Goal: Task Accomplishment & Management: Use online tool/utility

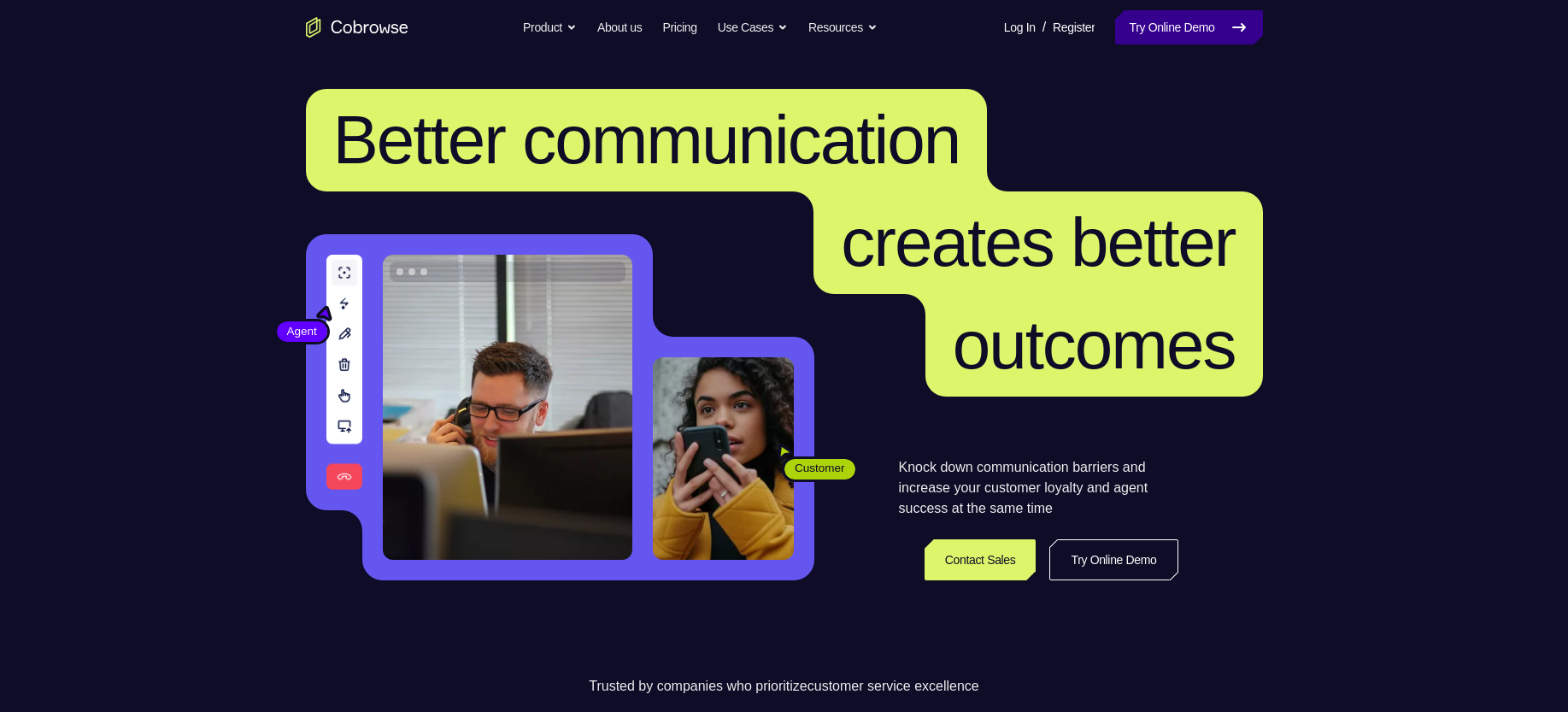
click at [1147, 37] on link "Try Online Demo" at bounding box center [1188, 28] width 147 height 34
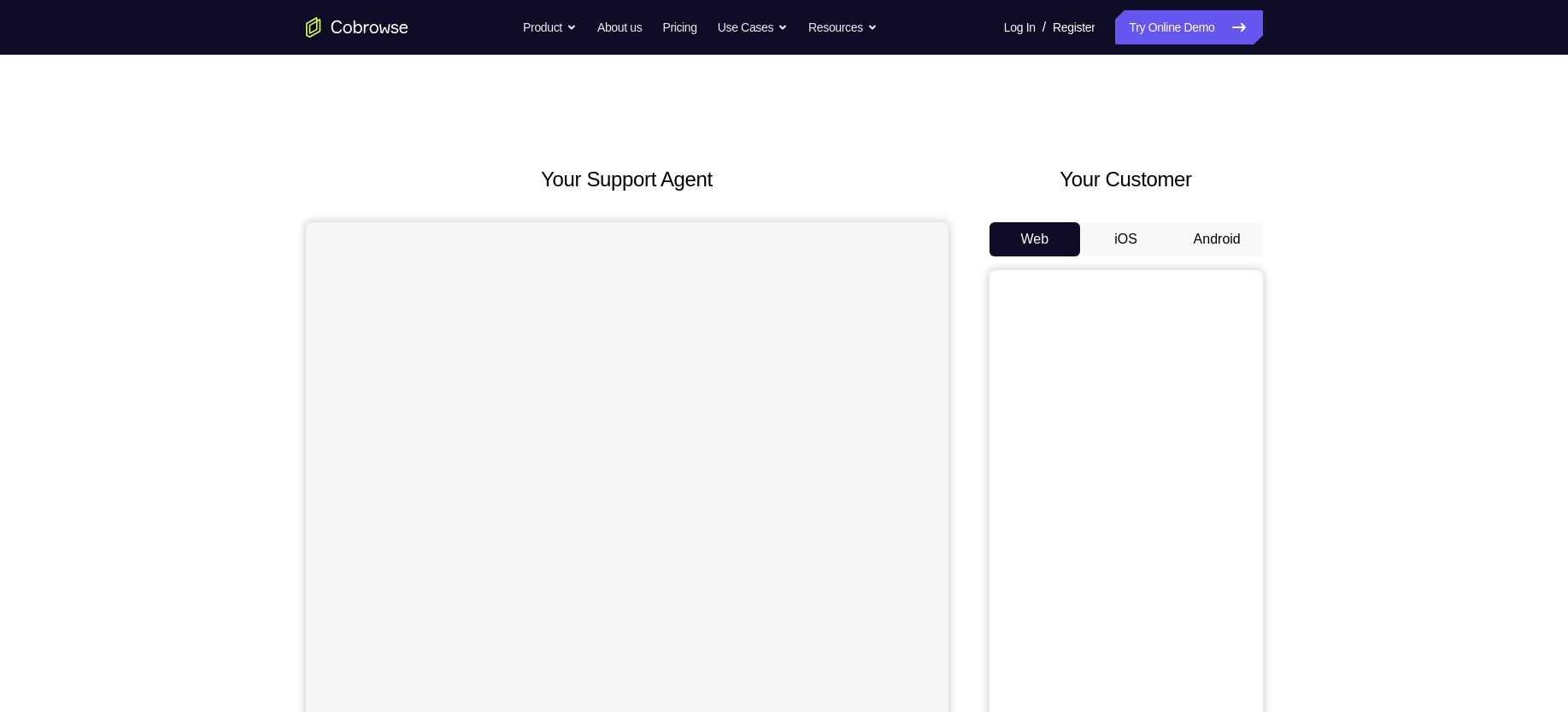
click at [1207, 242] on button "Android" at bounding box center [1217, 239] width 91 height 34
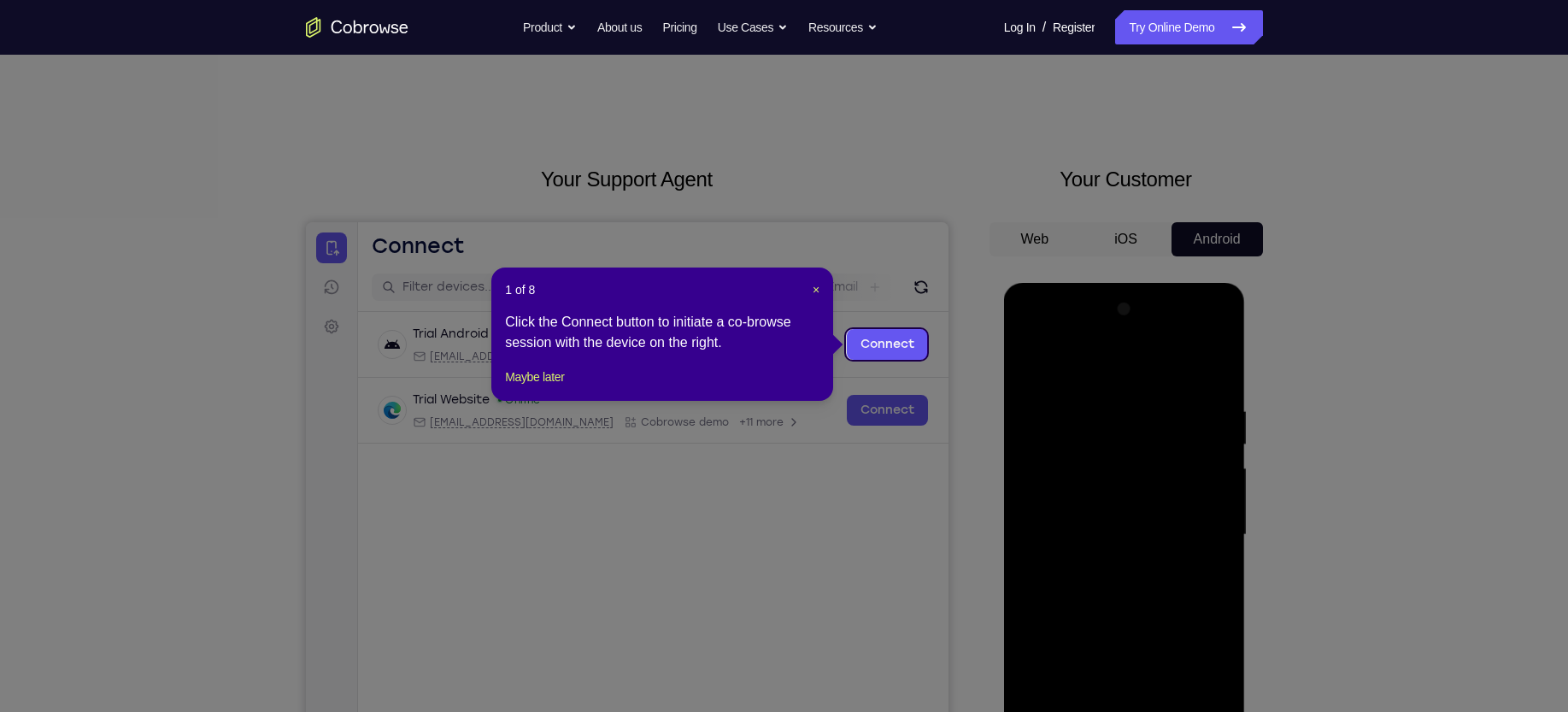
click at [815, 299] on div "1 of 8 × Click the Connect button to initiate a co-browse session with the devi…" at bounding box center [661, 334] width 342 height 133
drag, startPoint x: 816, startPoint y: 282, endPoint x: 607, endPoint y: 83, distance: 288.6
click at [816, 283] on span "×" at bounding box center [815, 289] width 7 height 13
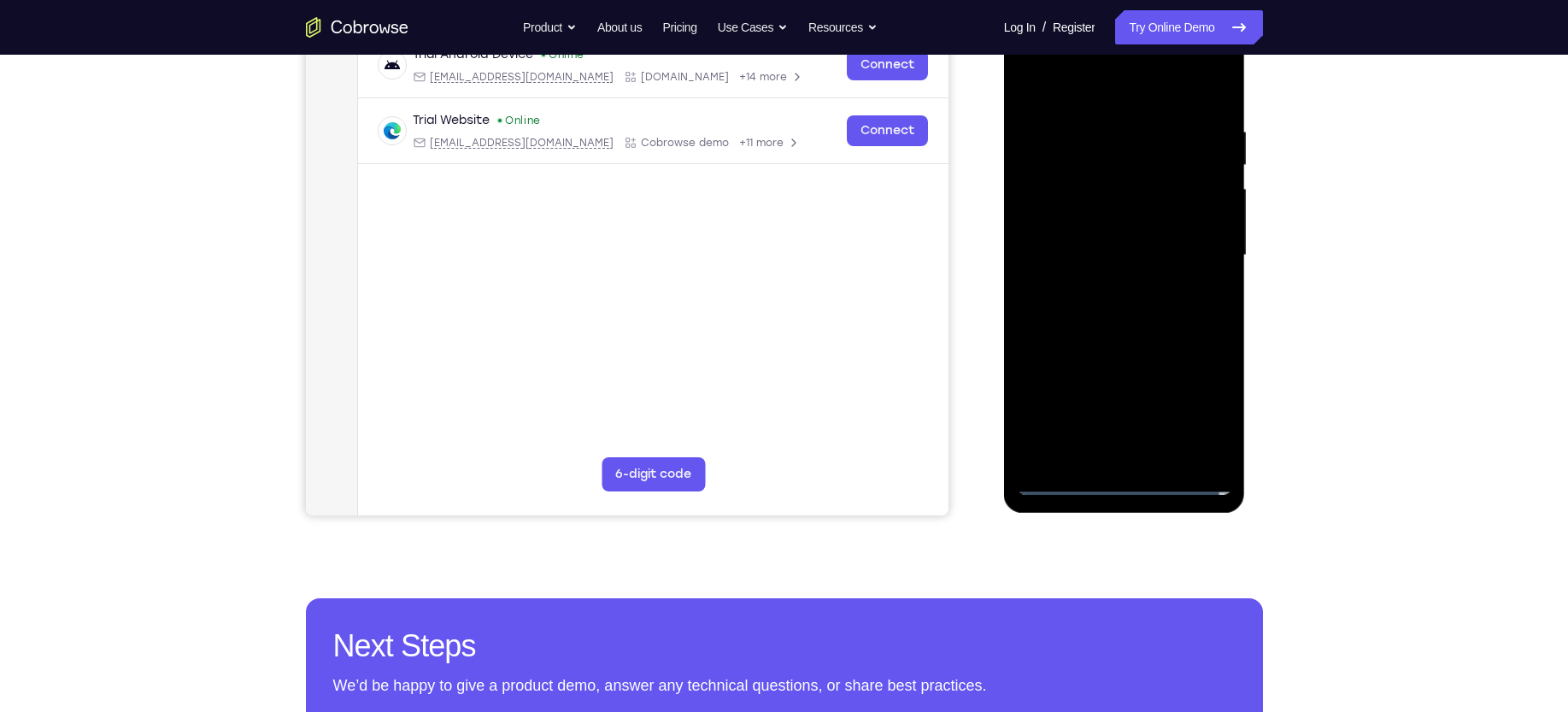
scroll to position [281, 0]
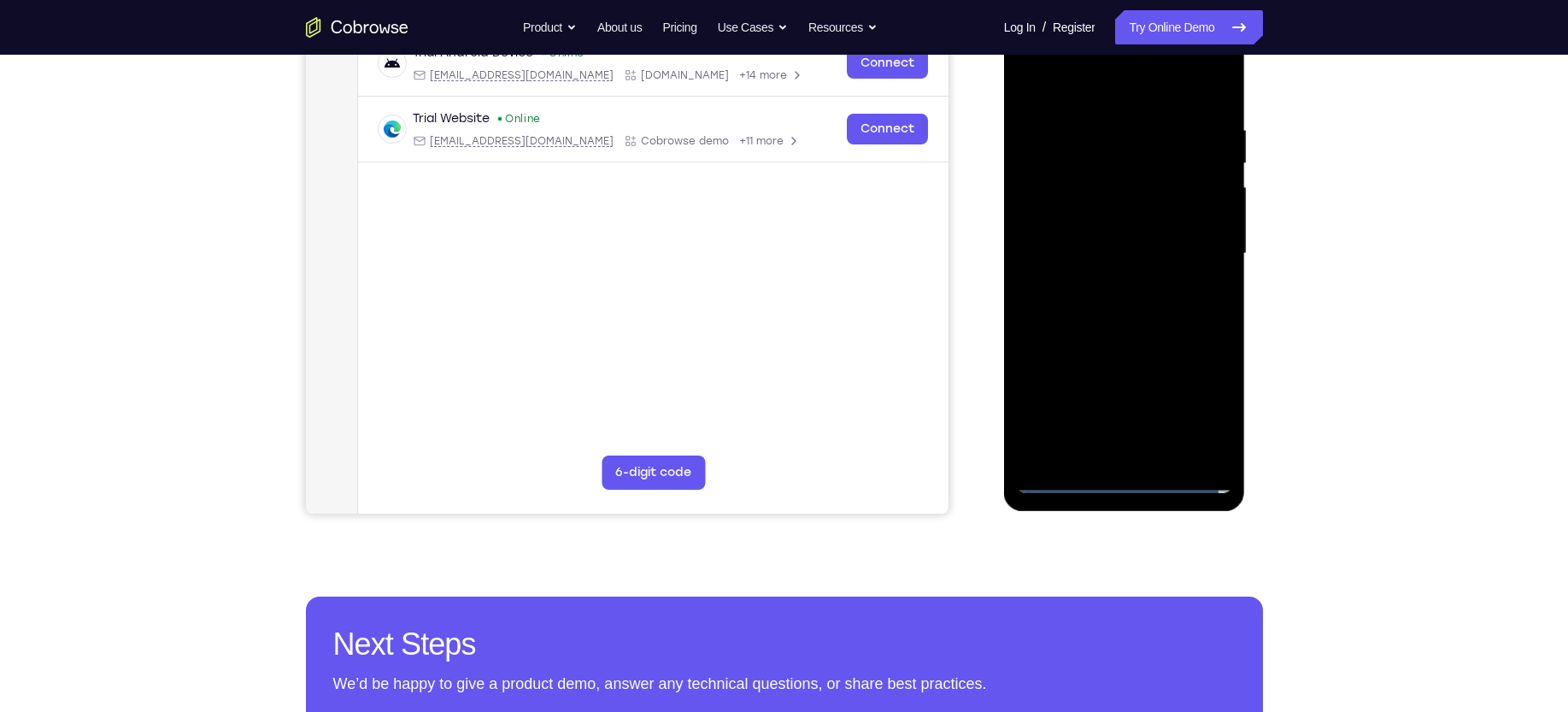
click at [1120, 476] on div at bounding box center [1125, 253] width 215 height 479
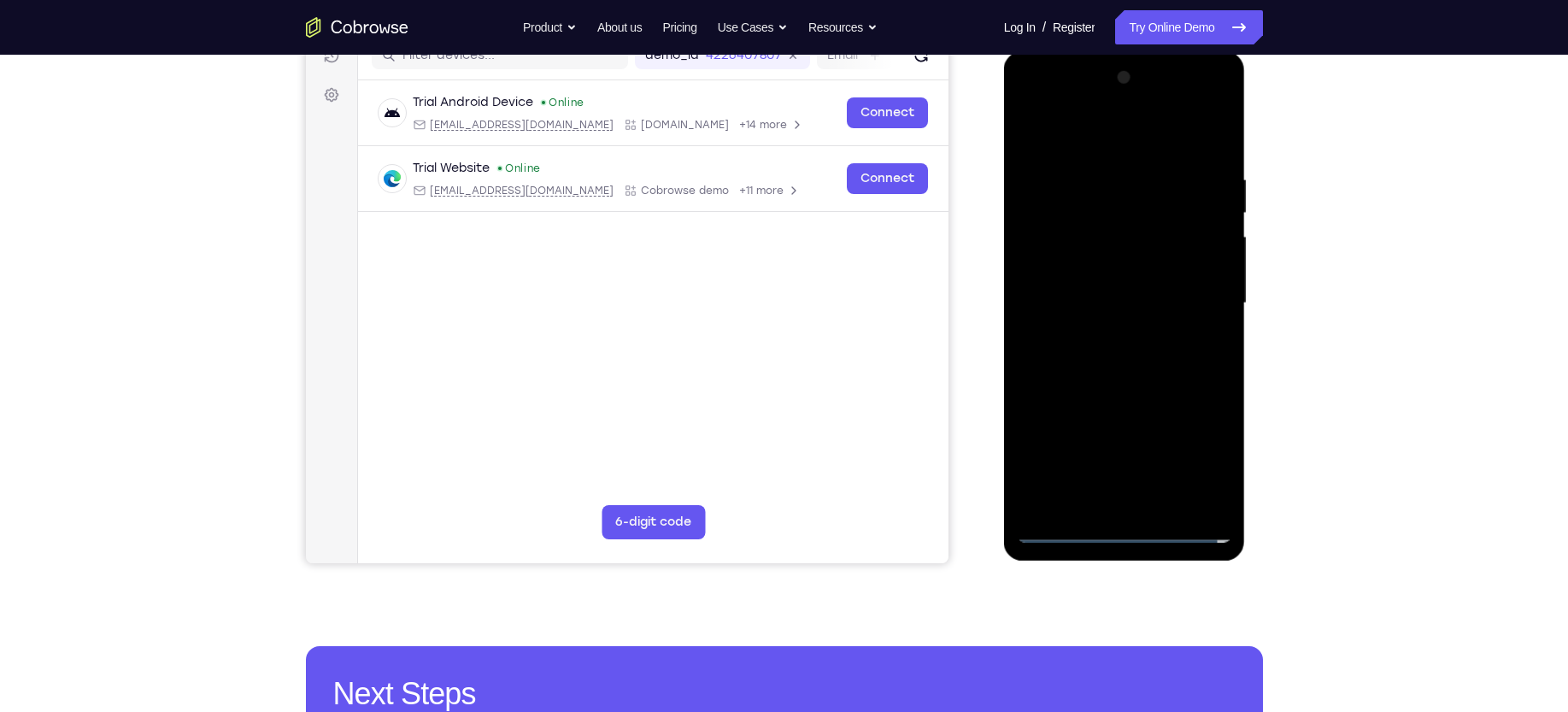
click at [1127, 537] on div at bounding box center [1125, 303] width 215 height 479
click at [1127, 535] on div at bounding box center [1125, 303] width 215 height 479
click at [1204, 448] on div at bounding box center [1125, 303] width 215 height 479
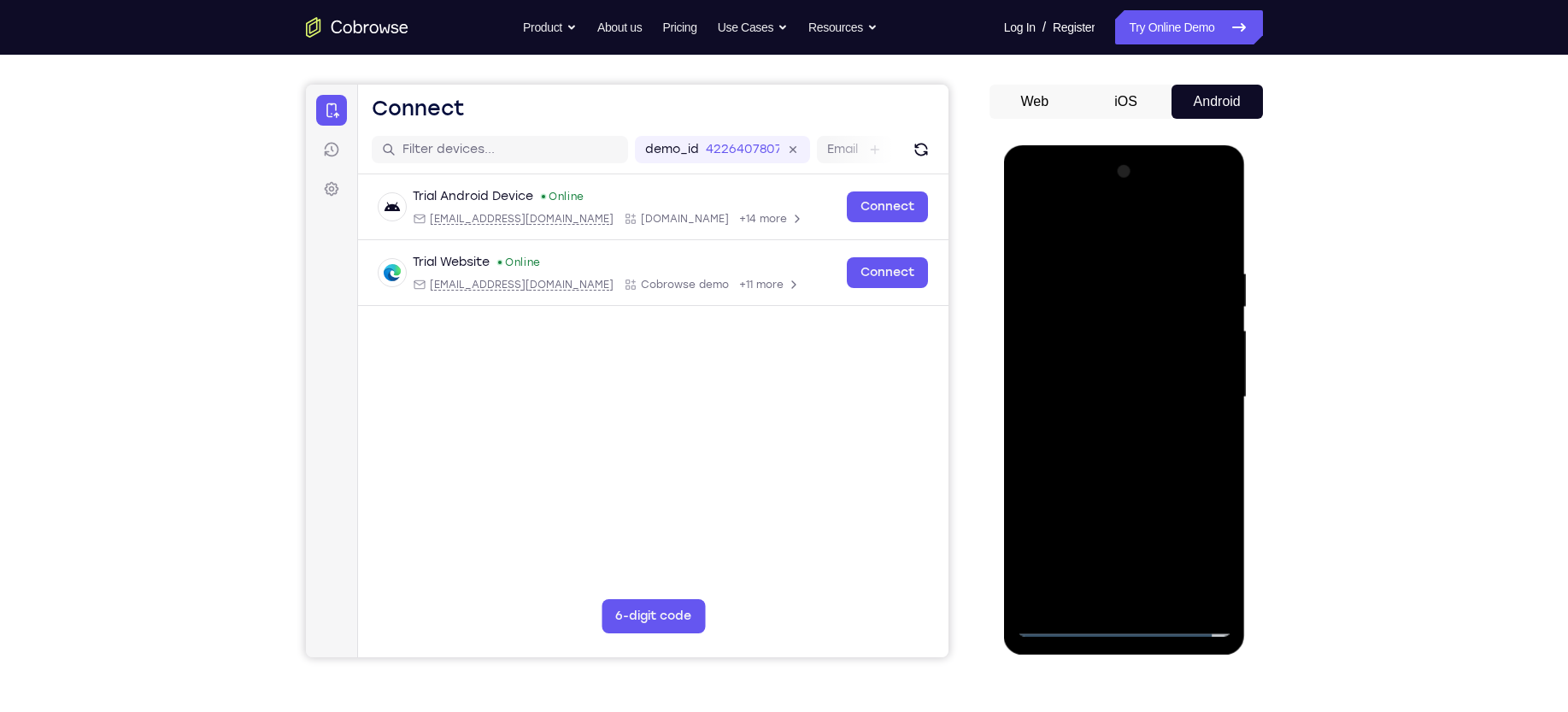
scroll to position [137, 0]
click at [1109, 243] on div at bounding box center [1125, 398] width 215 height 479
click at [1200, 384] on div at bounding box center [1125, 398] width 215 height 479
drag, startPoint x: 1200, startPoint y: 384, endPoint x: 1294, endPoint y: 396, distance: 94.8
click at [1247, 396] on html "Online web based iOS Simulators and Android Emulators. Run iPhone, iPad, Mobile…" at bounding box center [1126, 403] width 244 height 513
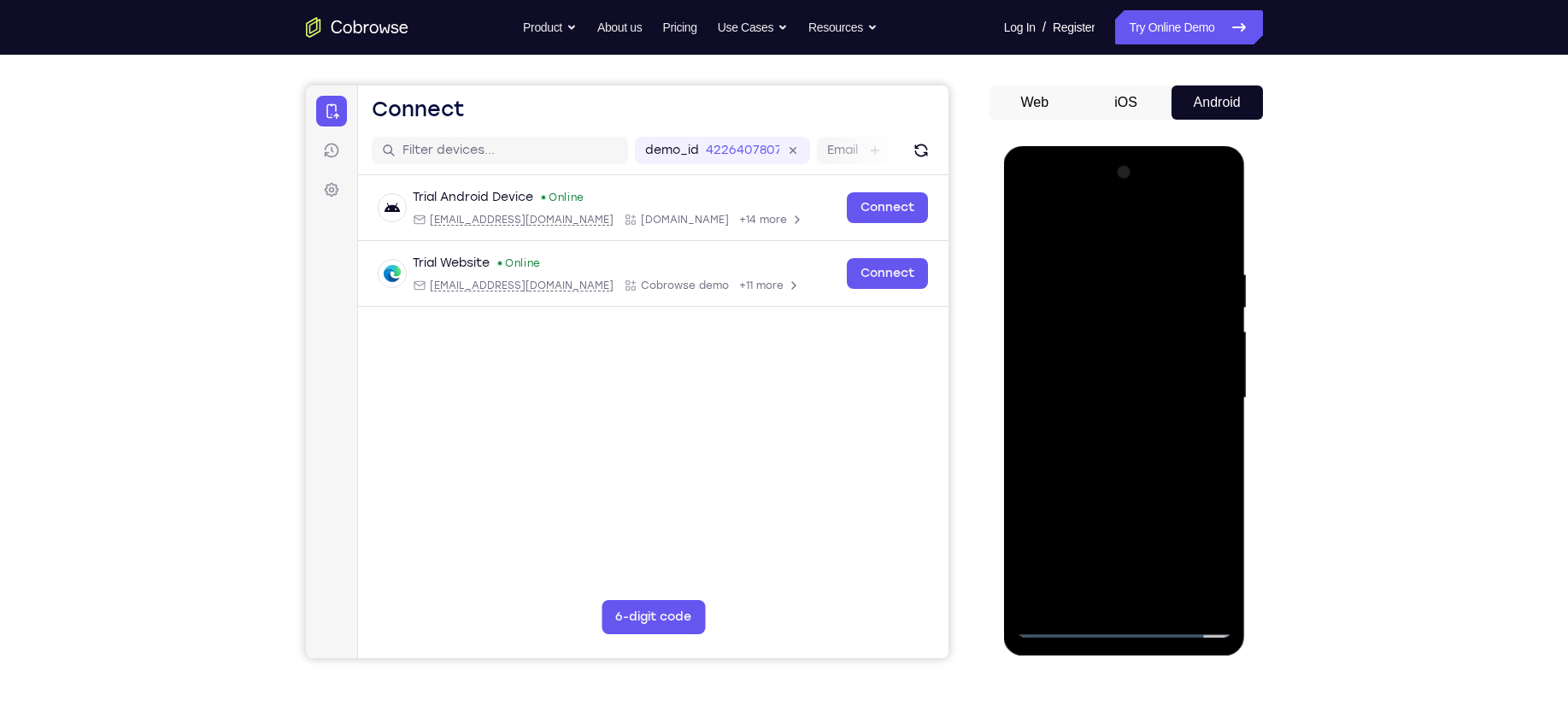
click at [1109, 431] on div at bounding box center [1125, 398] width 215 height 479
click at [1101, 392] on div at bounding box center [1125, 398] width 215 height 479
click at [1096, 363] on div at bounding box center [1125, 398] width 215 height 479
click at [1107, 392] on div at bounding box center [1125, 398] width 215 height 479
click at [1137, 445] on div at bounding box center [1125, 398] width 215 height 479
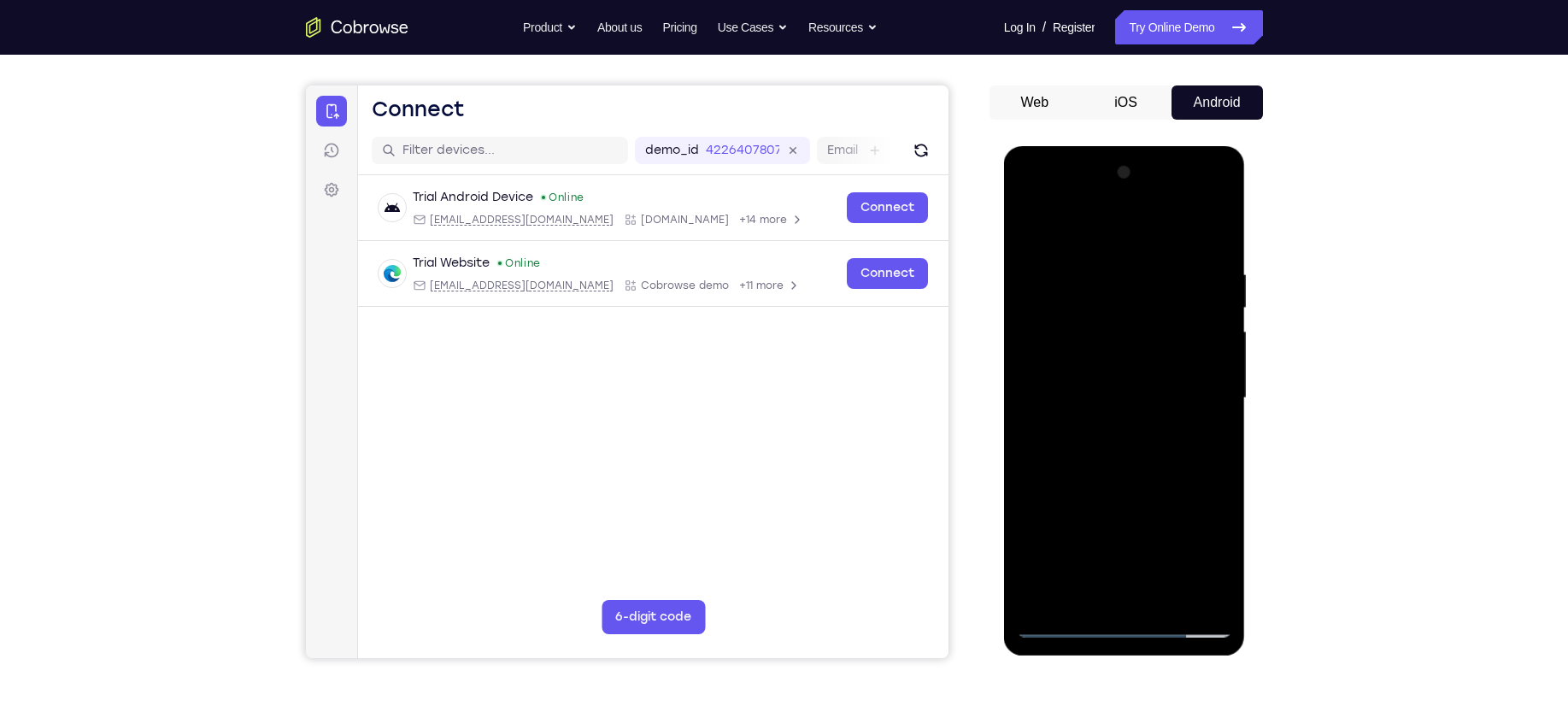
click at [1137, 445] on div at bounding box center [1125, 398] width 215 height 479
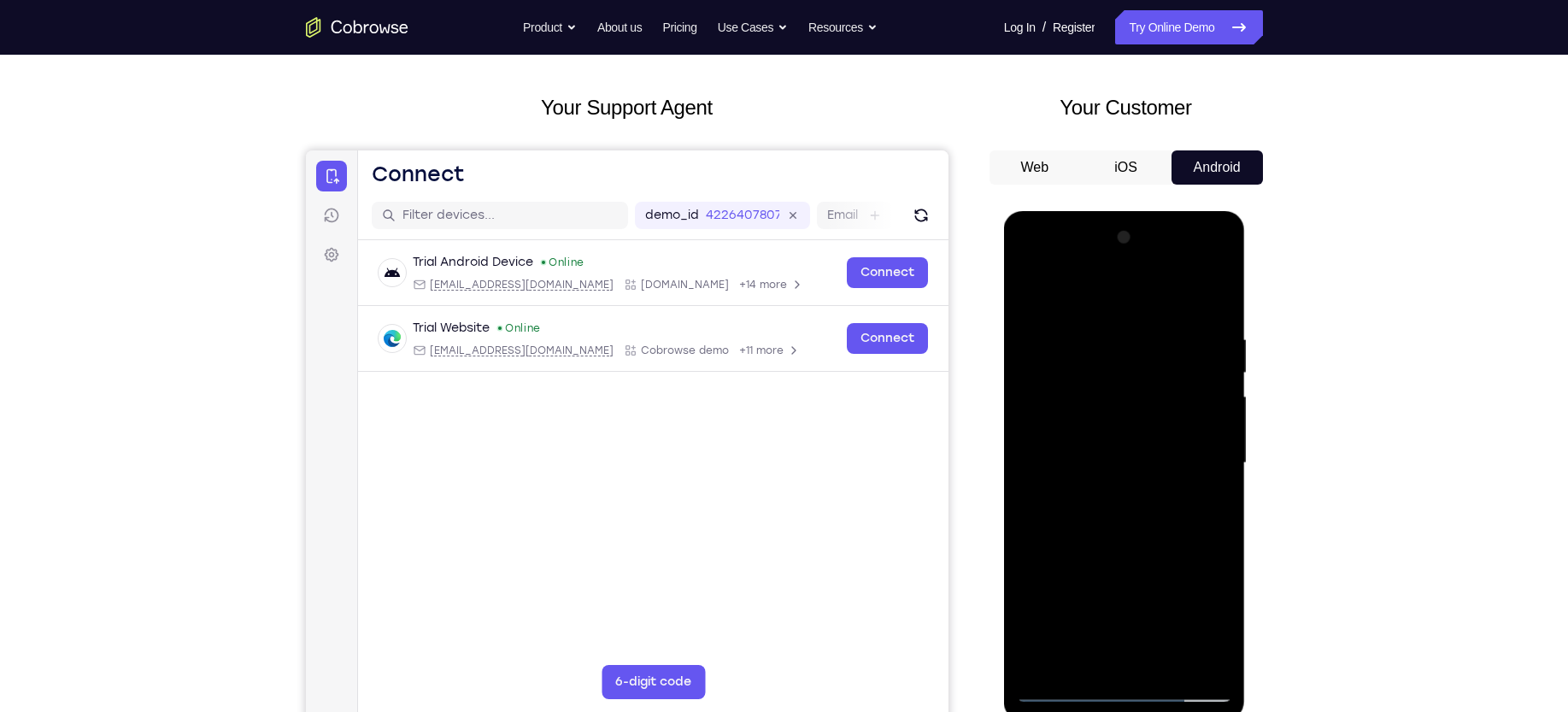
scroll to position [61, 0]
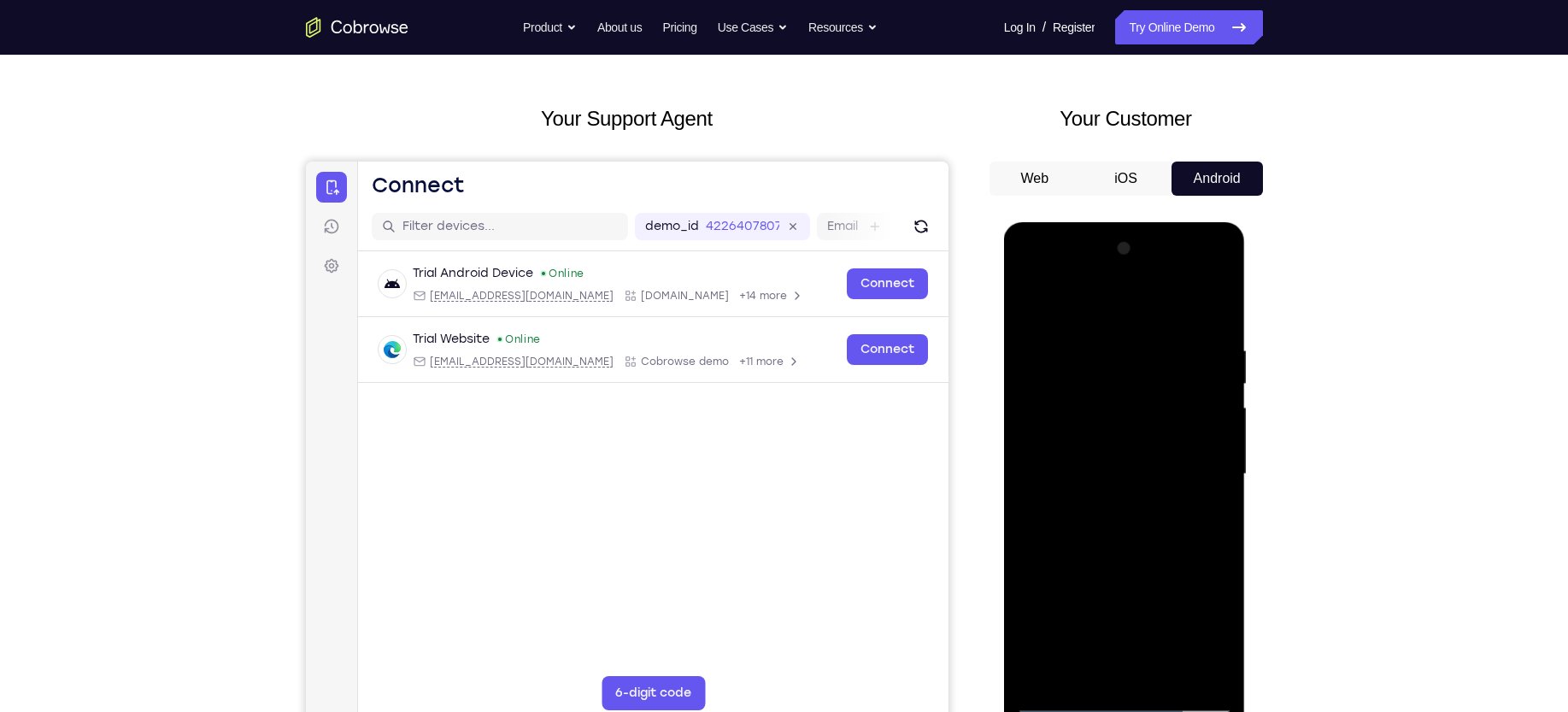
click at [1220, 332] on div at bounding box center [1125, 474] width 215 height 479
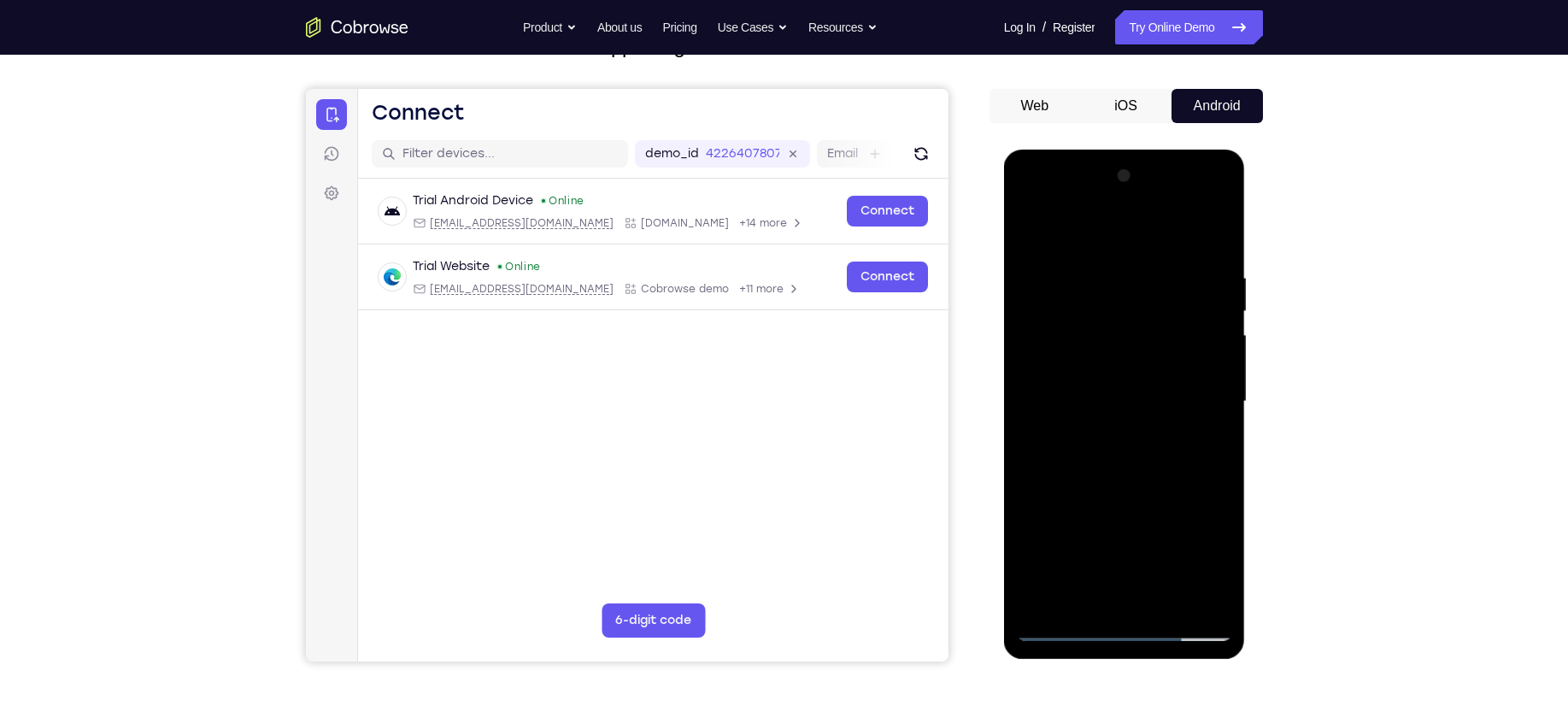
scroll to position [215, 0]
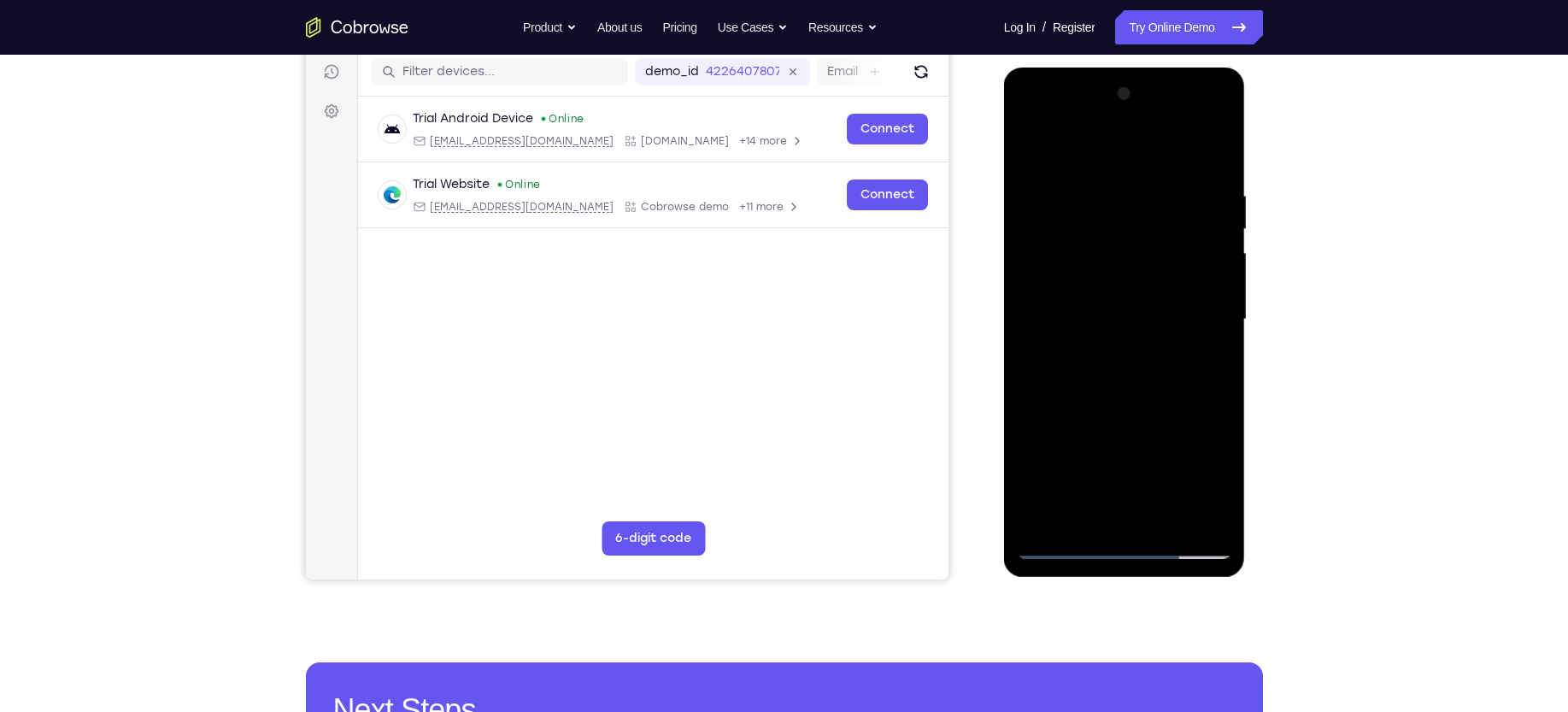
click at [1223, 501] on div at bounding box center [1125, 319] width 215 height 479
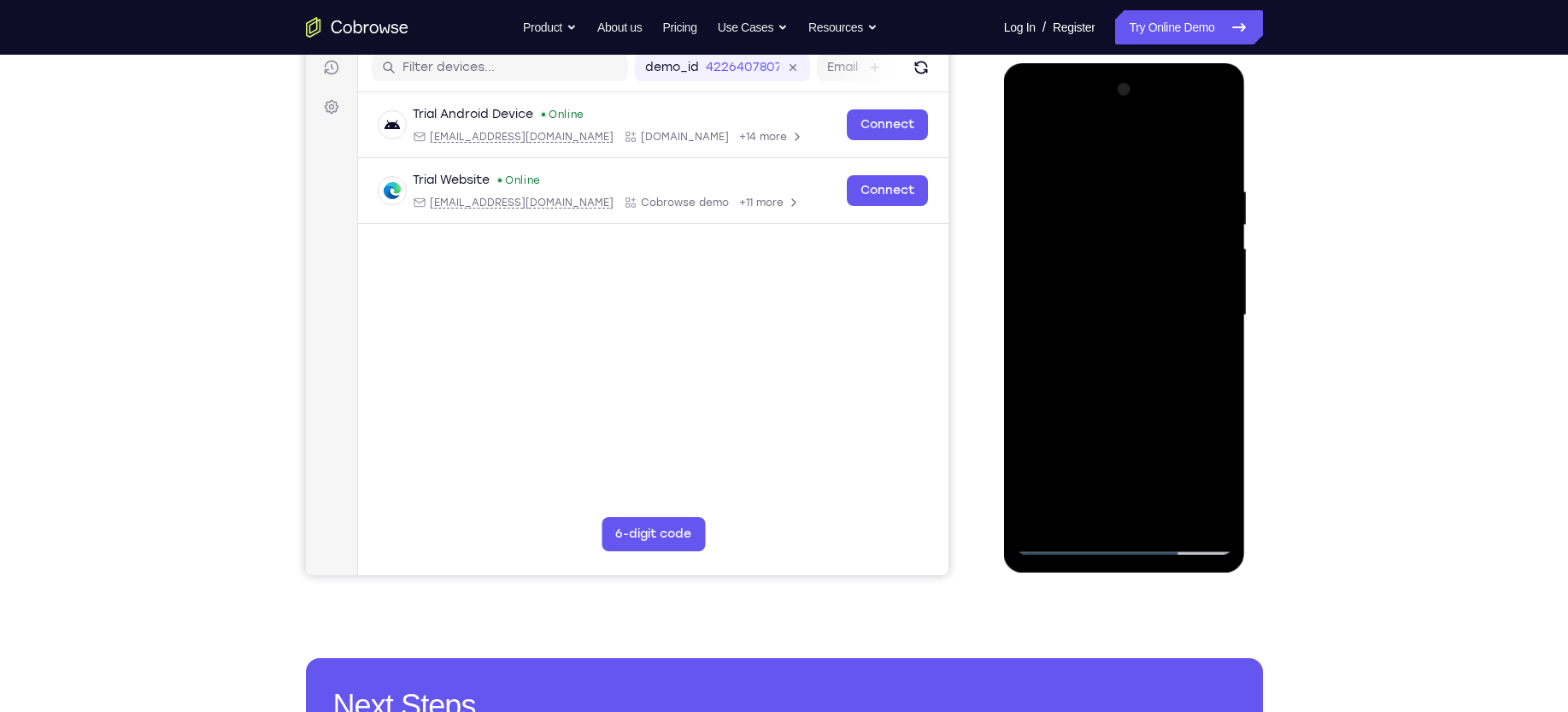
scroll to position [221, 0]
drag, startPoint x: 1181, startPoint y: 432, endPoint x: 1180, endPoint y: 357, distance: 75.0
click at [1180, 357] on div at bounding box center [1125, 314] width 215 height 479
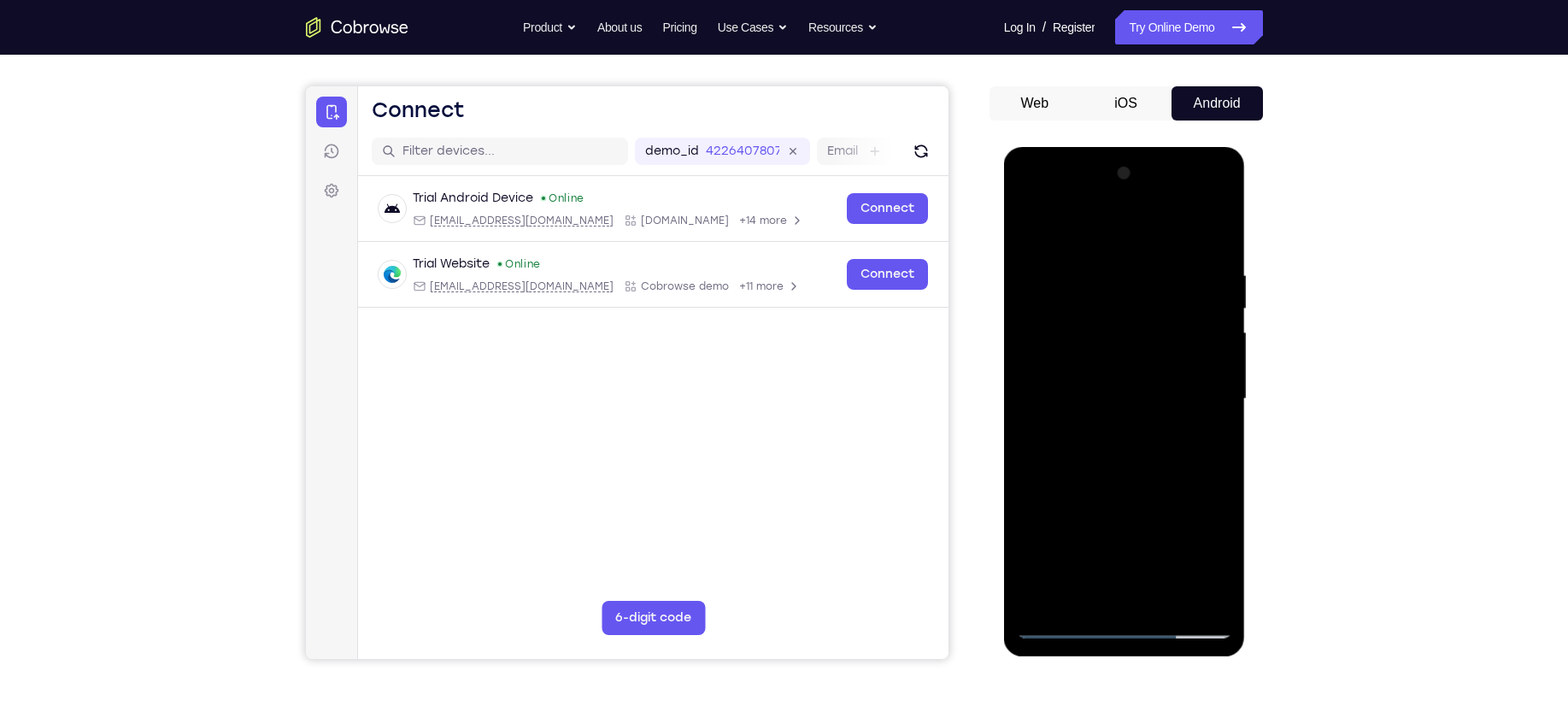
scroll to position [130, 0]
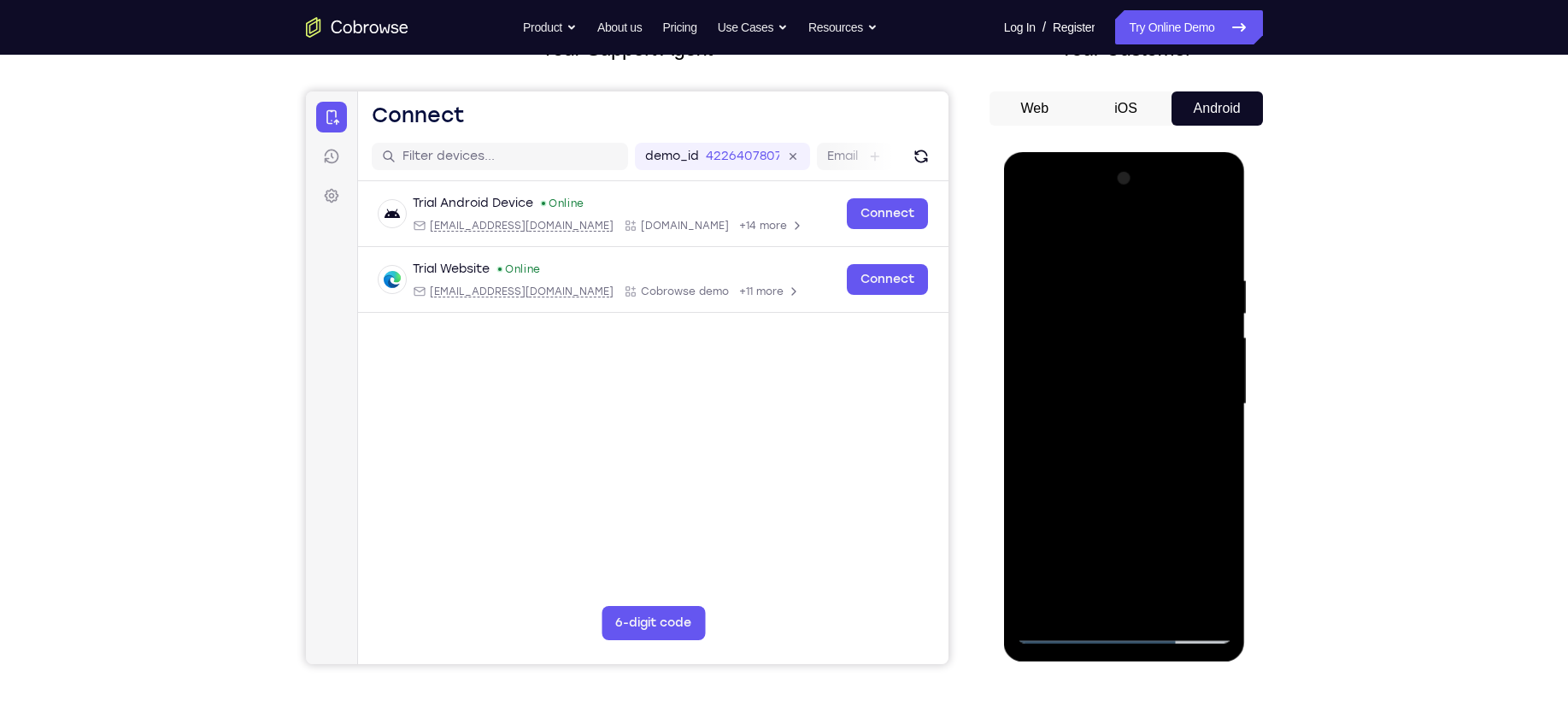
click at [1219, 399] on div at bounding box center [1125, 404] width 215 height 479
click at [1219, 406] on div at bounding box center [1125, 404] width 215 height 479
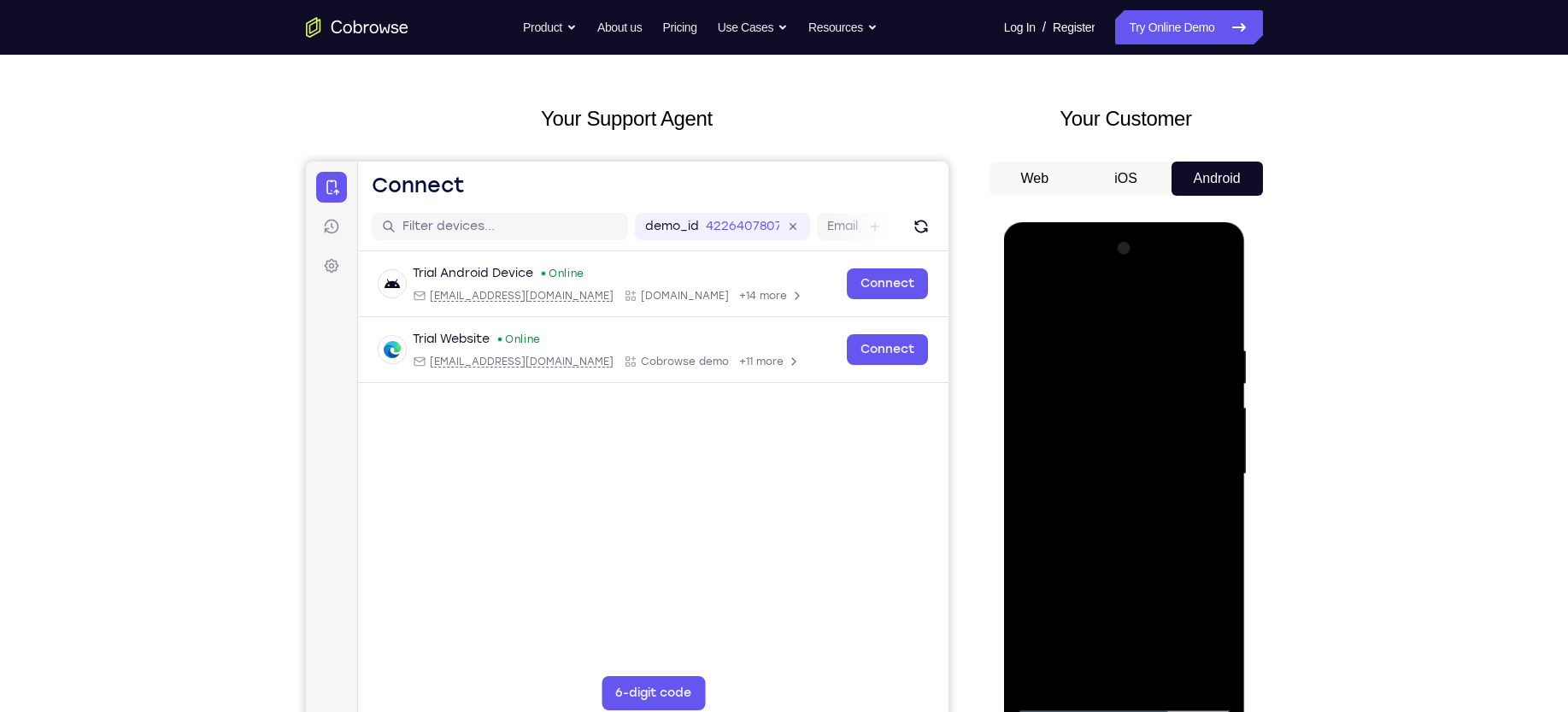
scroll to position [43, 0]
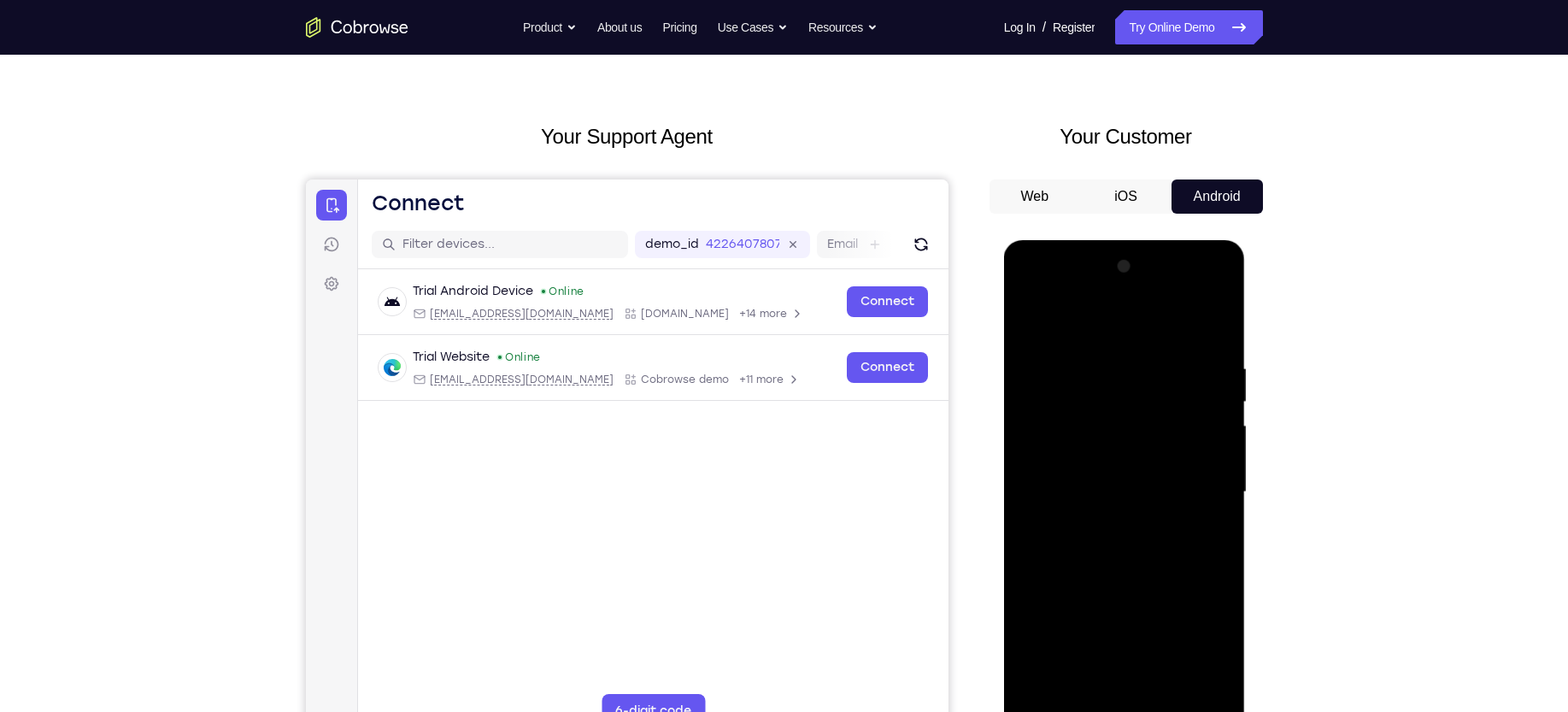
drag, startPoint x: 1093, startPoint y: 333, endPoint x: 1094, endPoint y: 234, distance: 99.0
click at [1094, 240] on html "Online web based iOS Simulators and Android Emulators. Run iPhone, iPad, Mobile…" at bounding box center [1126, 496] width 244 height 513
click at [1083, 437] on div at bounding box center [1125, 492] width 215 height 479
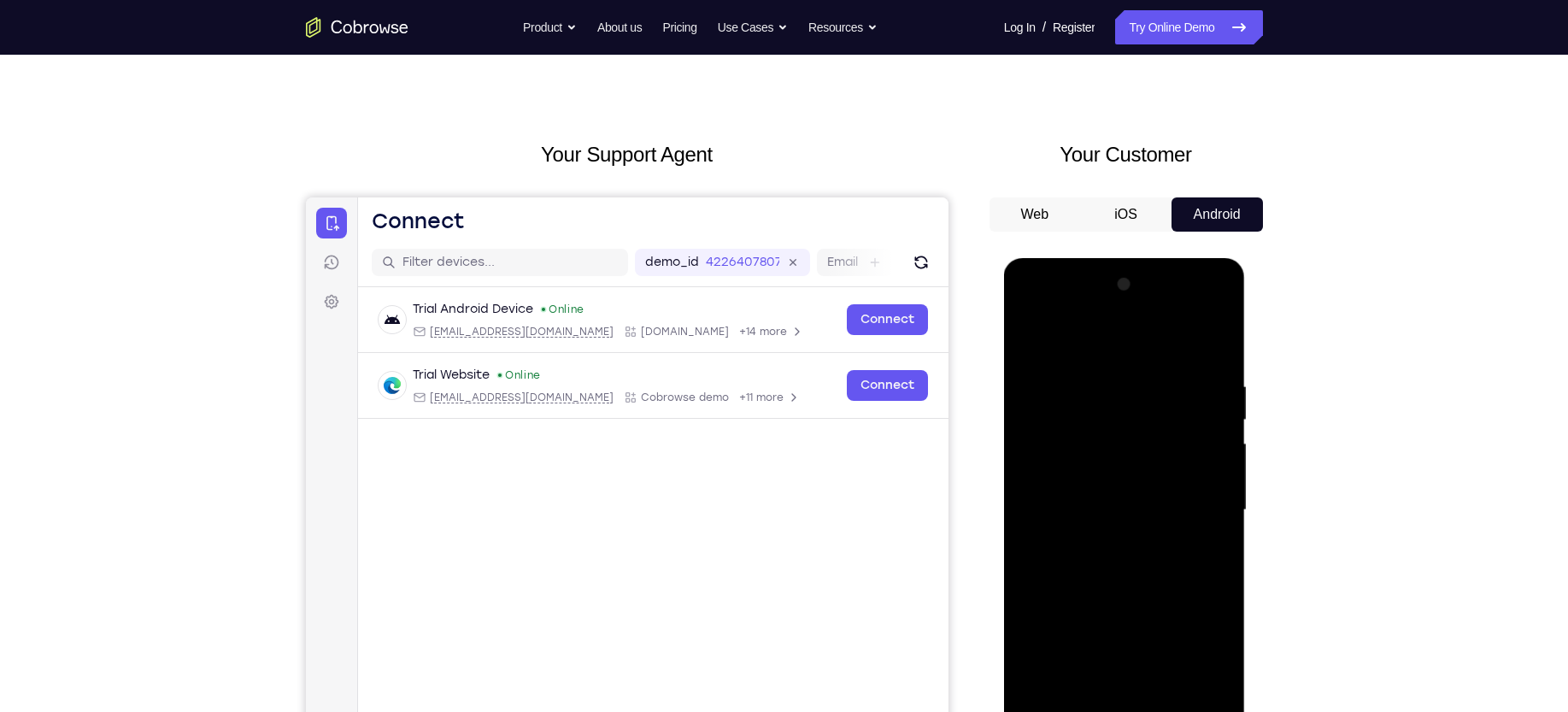
scroll to position [12, 0]
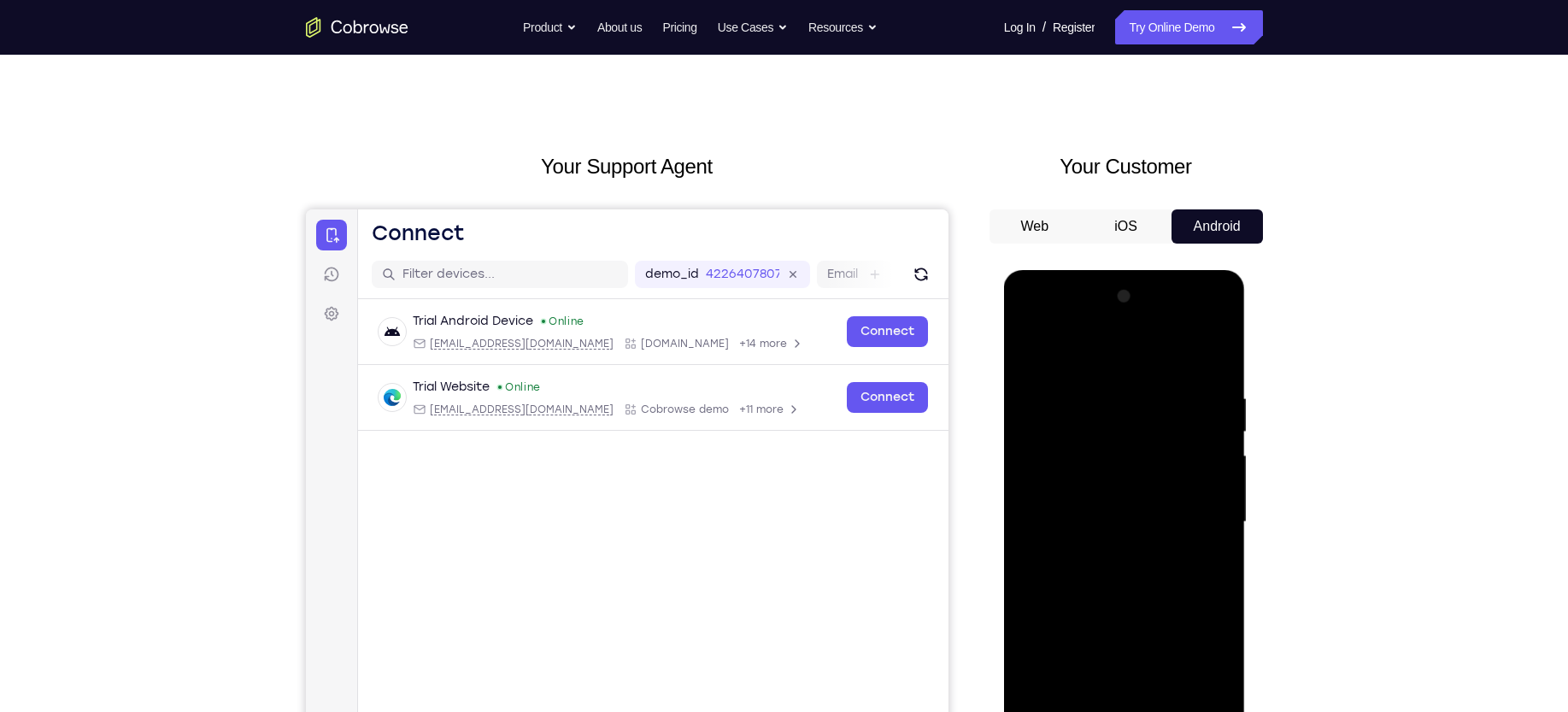
drag, startPoint x: 1083, startPoint y: 466, endPoint x: 1079, endPoint y: 568, distance: 102.1
click at [1079, 568] on div at bounding box center [1125, 522] width 215 height 479
click at [1094, 388] on div at bounding box center [1125, 522] width 215 height 479
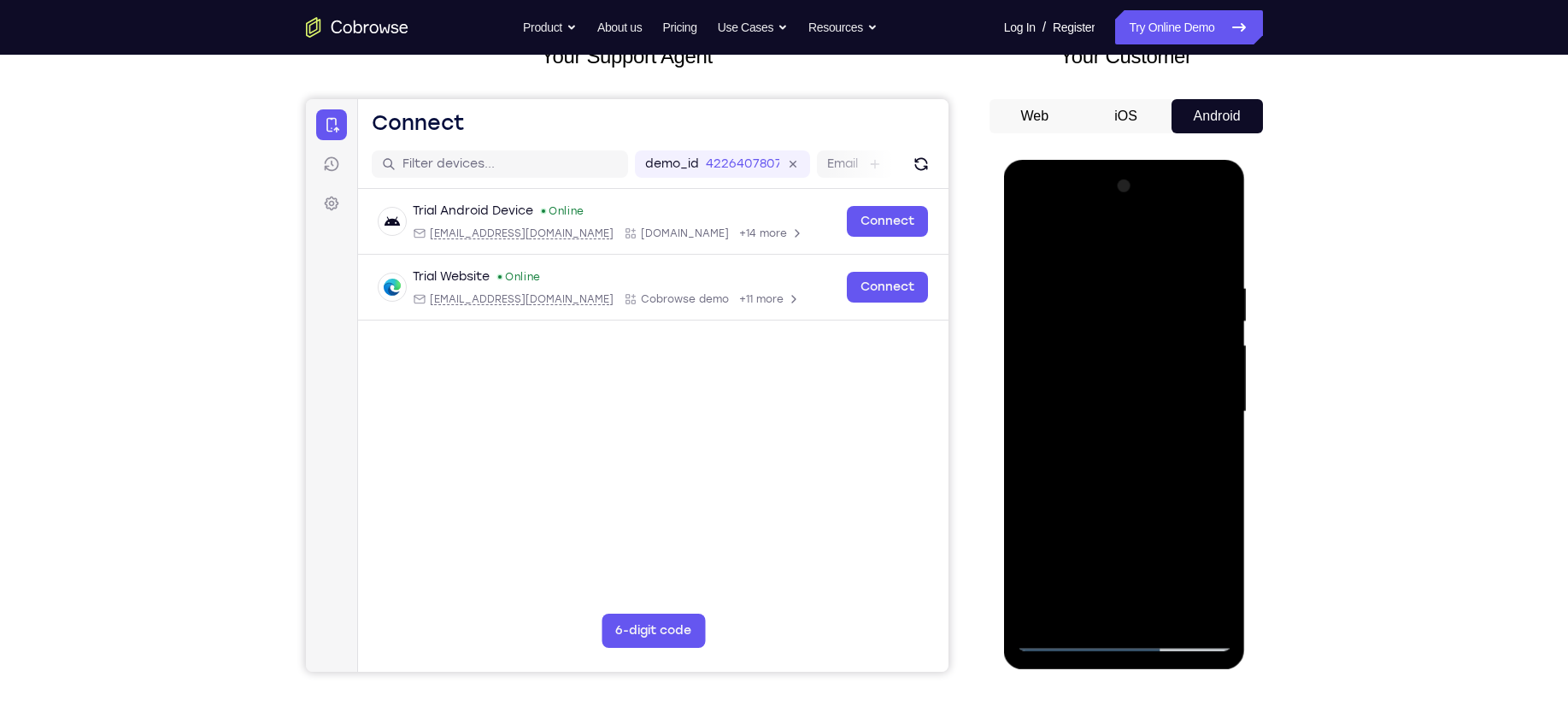
scroll to position [139, 0]
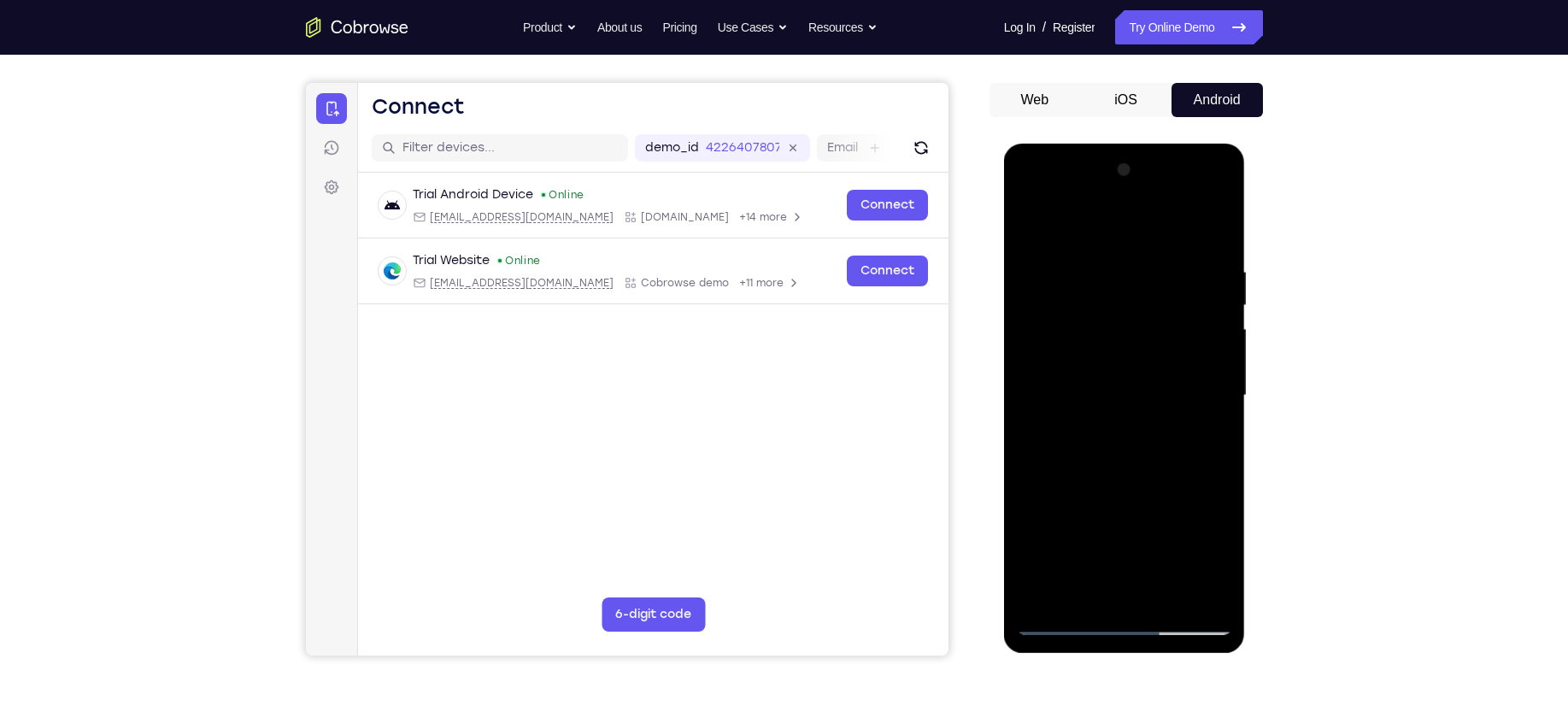
click at [1195, 378] on div at bounding box center [1125, 395] width 215 height 479
click at [1196, 346] on div at bounding box center [1125, 395] width 215 height 479
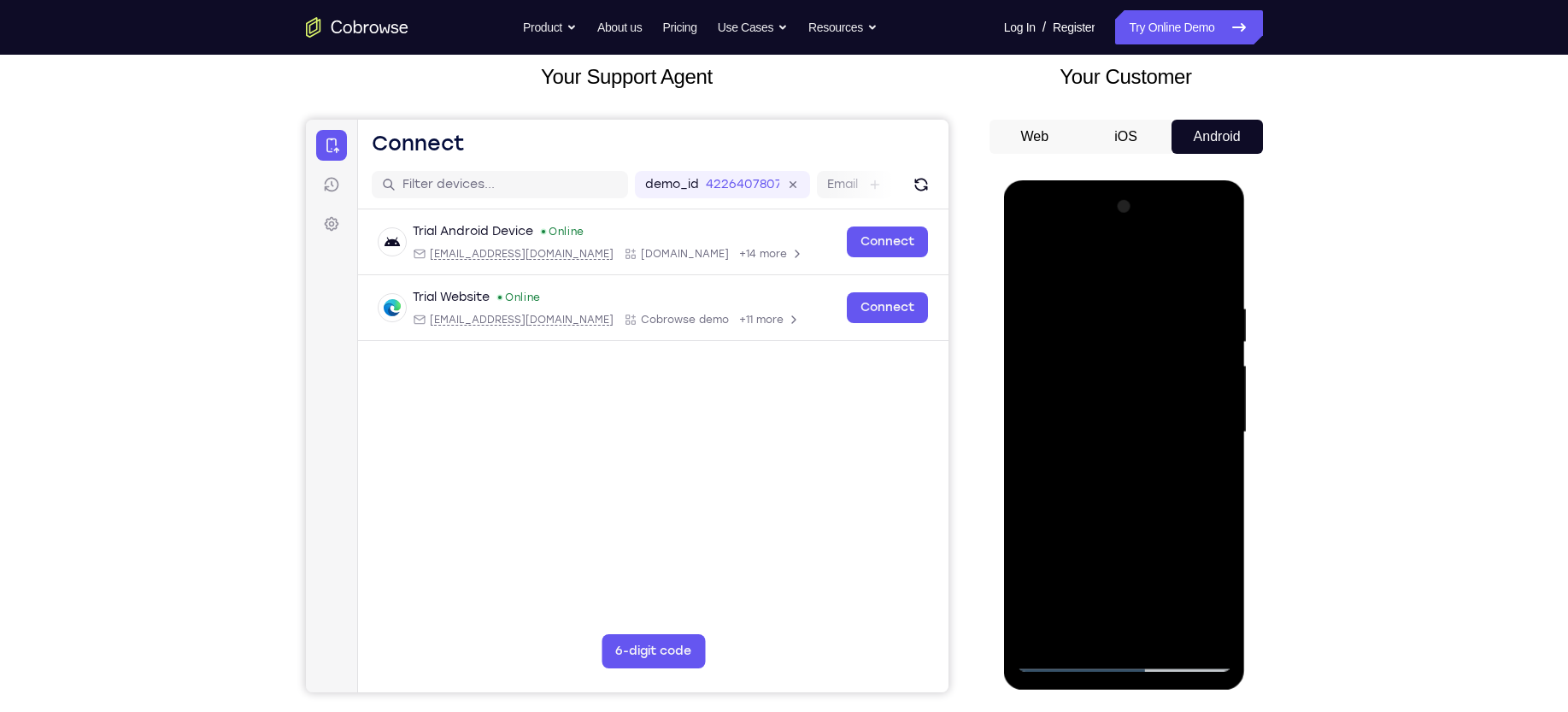
scroll to position [0, 0]
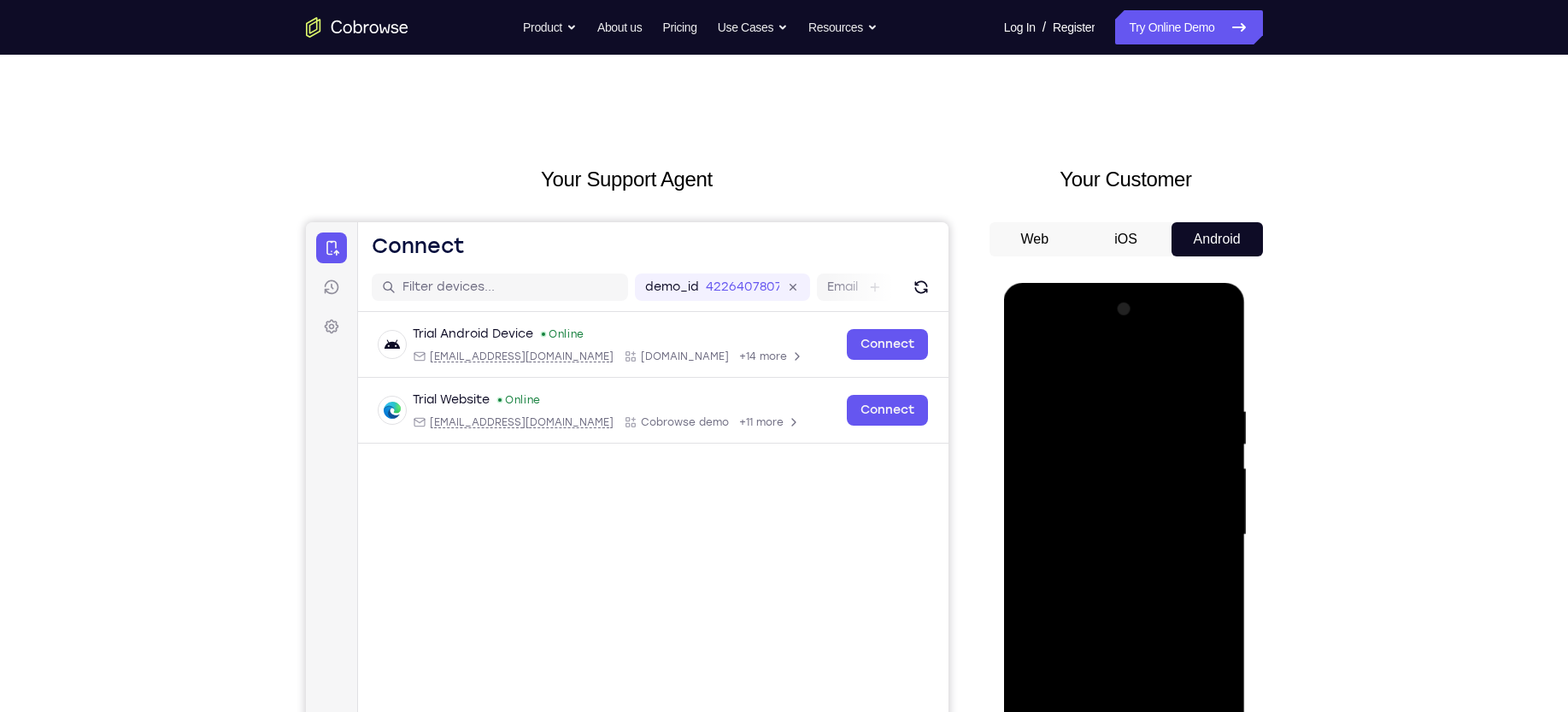
click at [1194, 485] on div at bounding box center [1125, 535] width 215 height 479
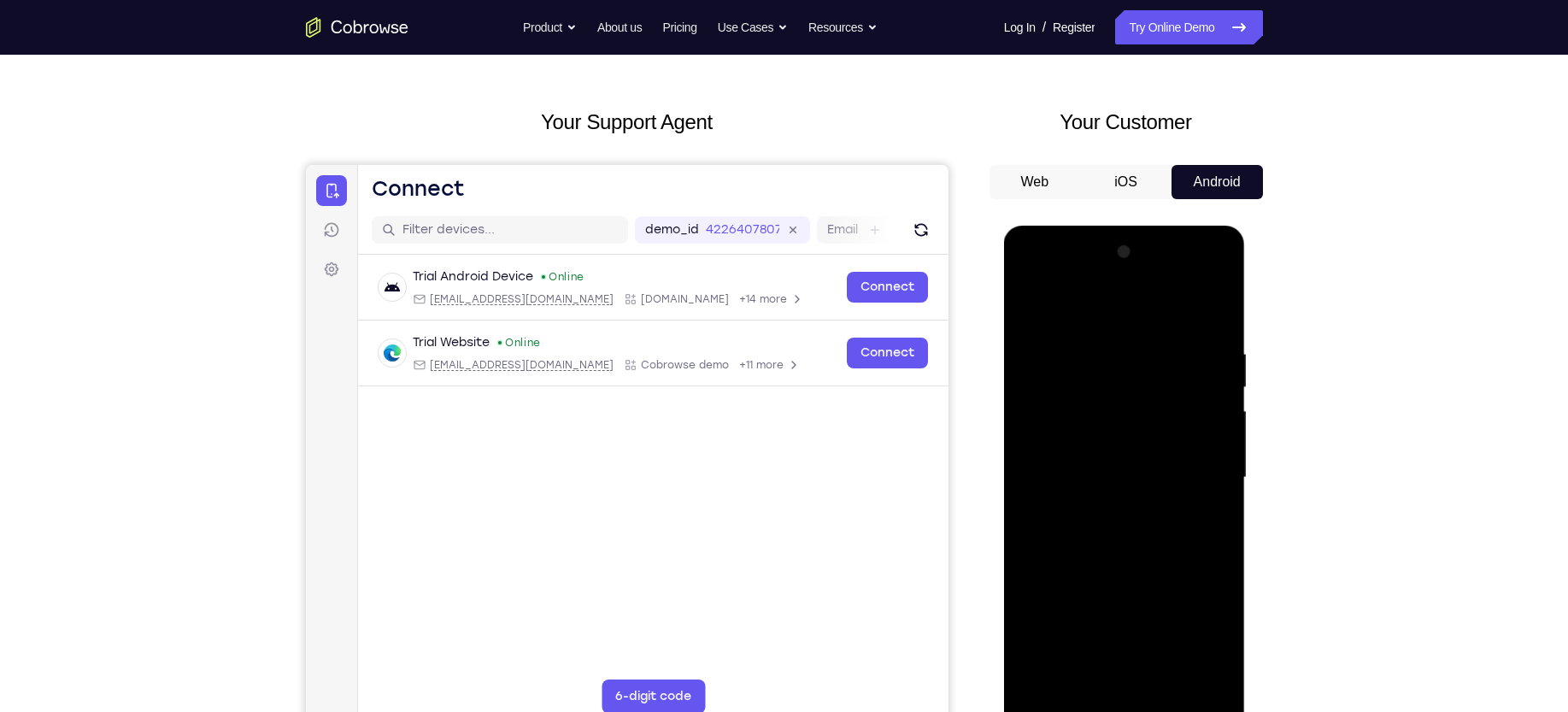
scroll to position [105, 0]
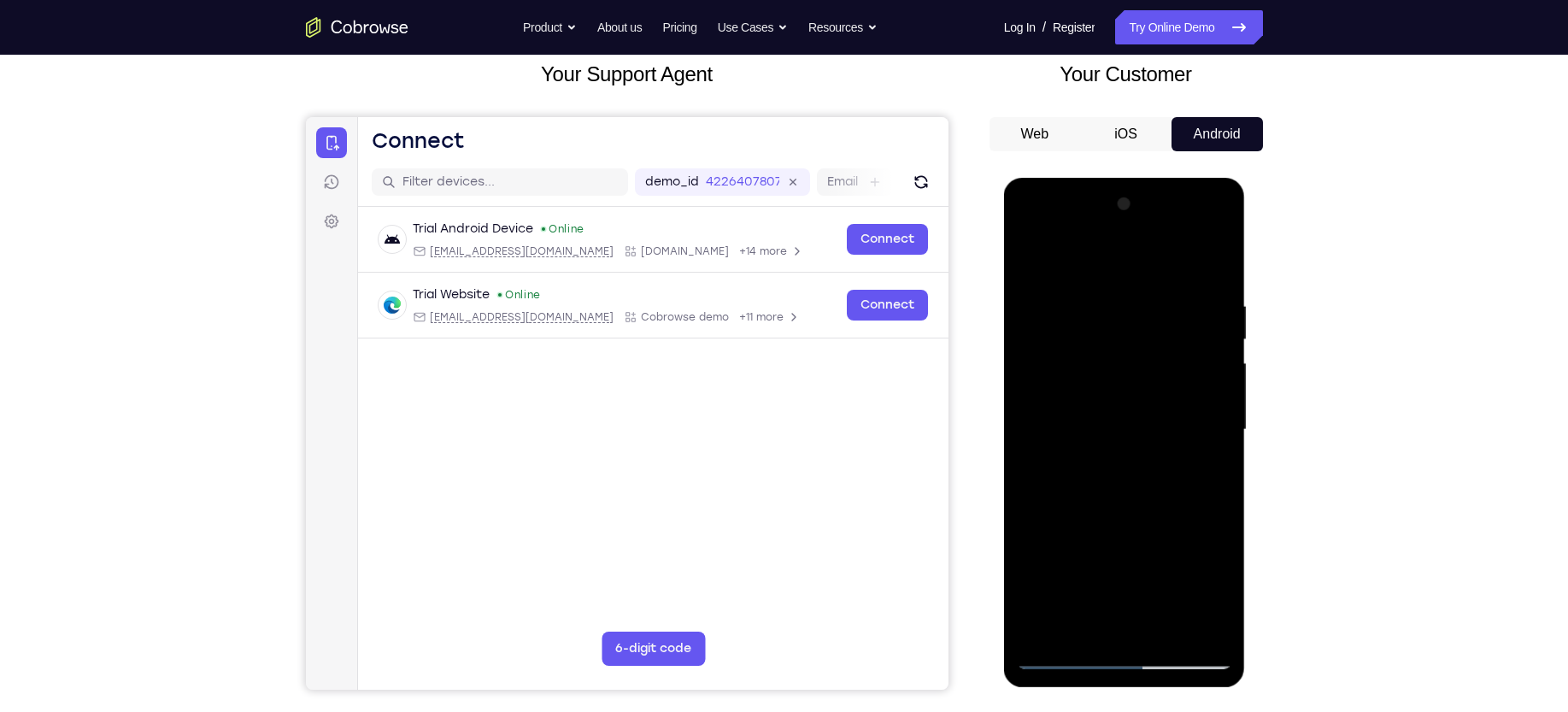
click at [1194, 485] on div at bounding box center [1125, 429] width 215 height 479
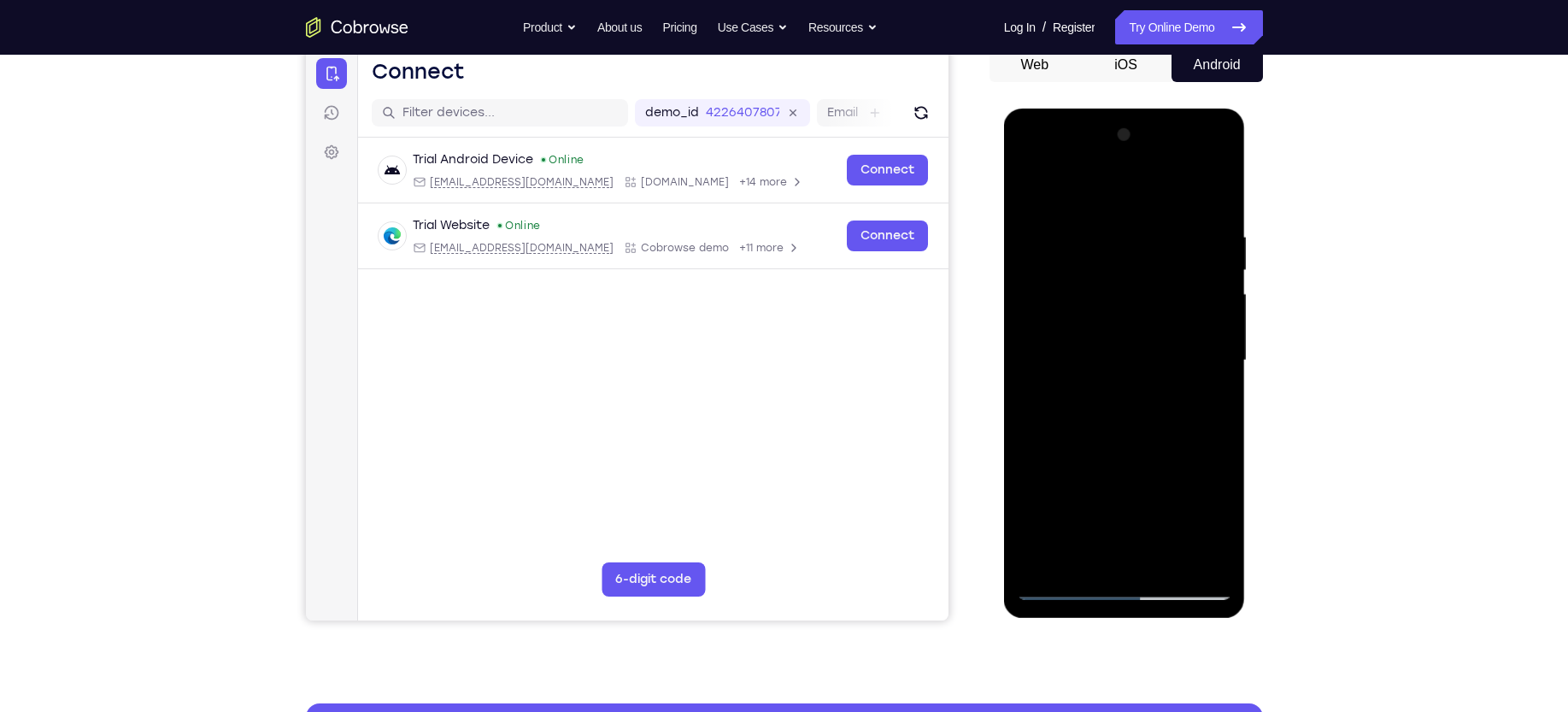
scroll to position [125, 0]
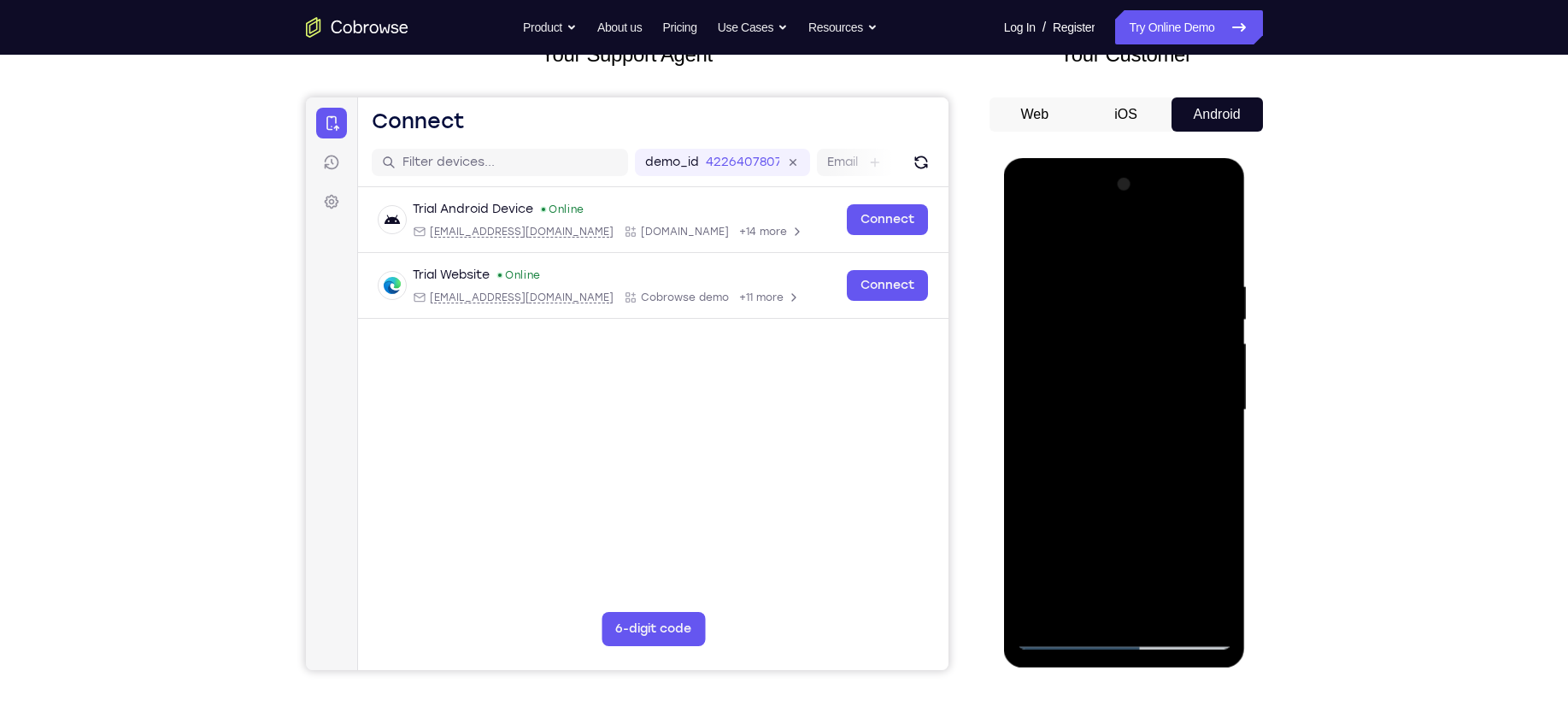
click at [1203, 441] on div at bounding box center [1125, 410] width 215 height 479
click at [1219, 405] on div at bounding box center [1125, 410] width 215 height 479
click at [1047, 404] on div at bounding box center [1125, 410] width 215 height 479
drag, startPoint x: 1085, startPoint y: 329, endPoint x: 1121, endPoint y: 362, distance: 48.8
click at [1121, 362] on div at bounding box center [1125, 410] width 215 height 479
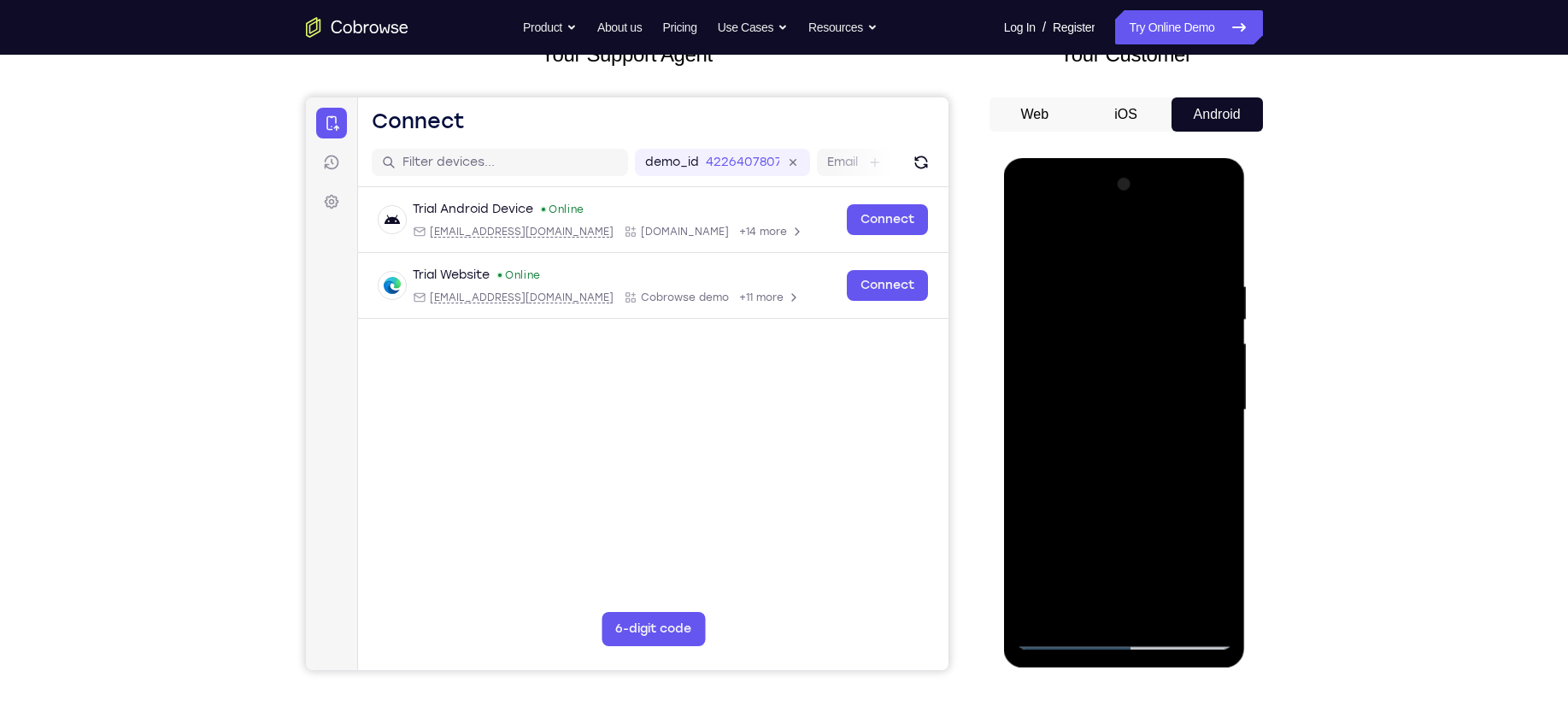
click at [1121, 362] on div at bounding box center [1125, 410] width 215 height 479
drag, startPoint x: 1121, startPoint y: 362, endPoint x: 1085, endPoint y: 441, distance: 86.8
click at [1085, 441] on div at bounding box center [1125, 410] width 215 height 479
click at [1224, 386] on div at bounding box center [1125, 410] width 215 height 479
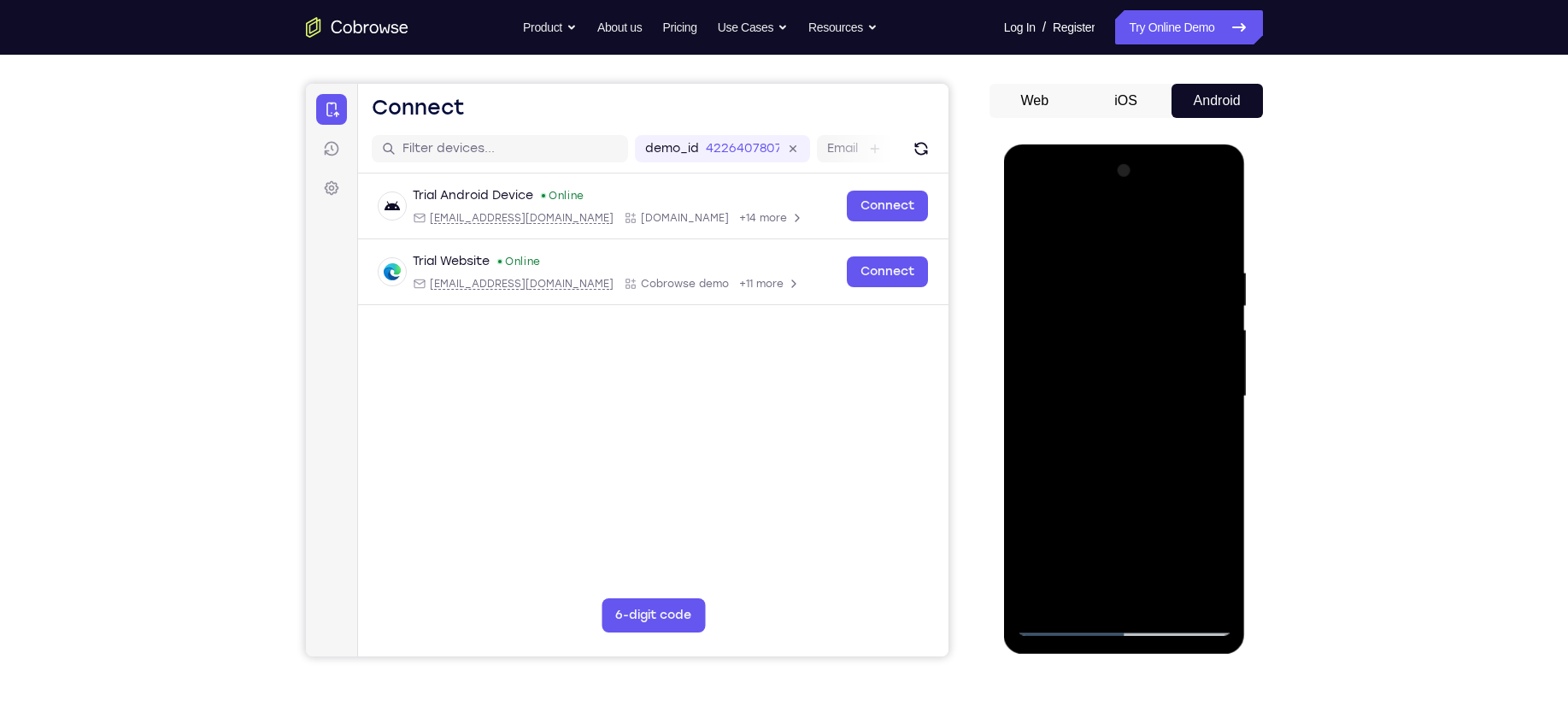
click at [1214, 369] on div at bounding box center [1125, 396] width 215 height 479
drag, startPoint x: 1216, startPoint y: 353, endPoint x: 907, endPoint y: 317, distance: 311.1
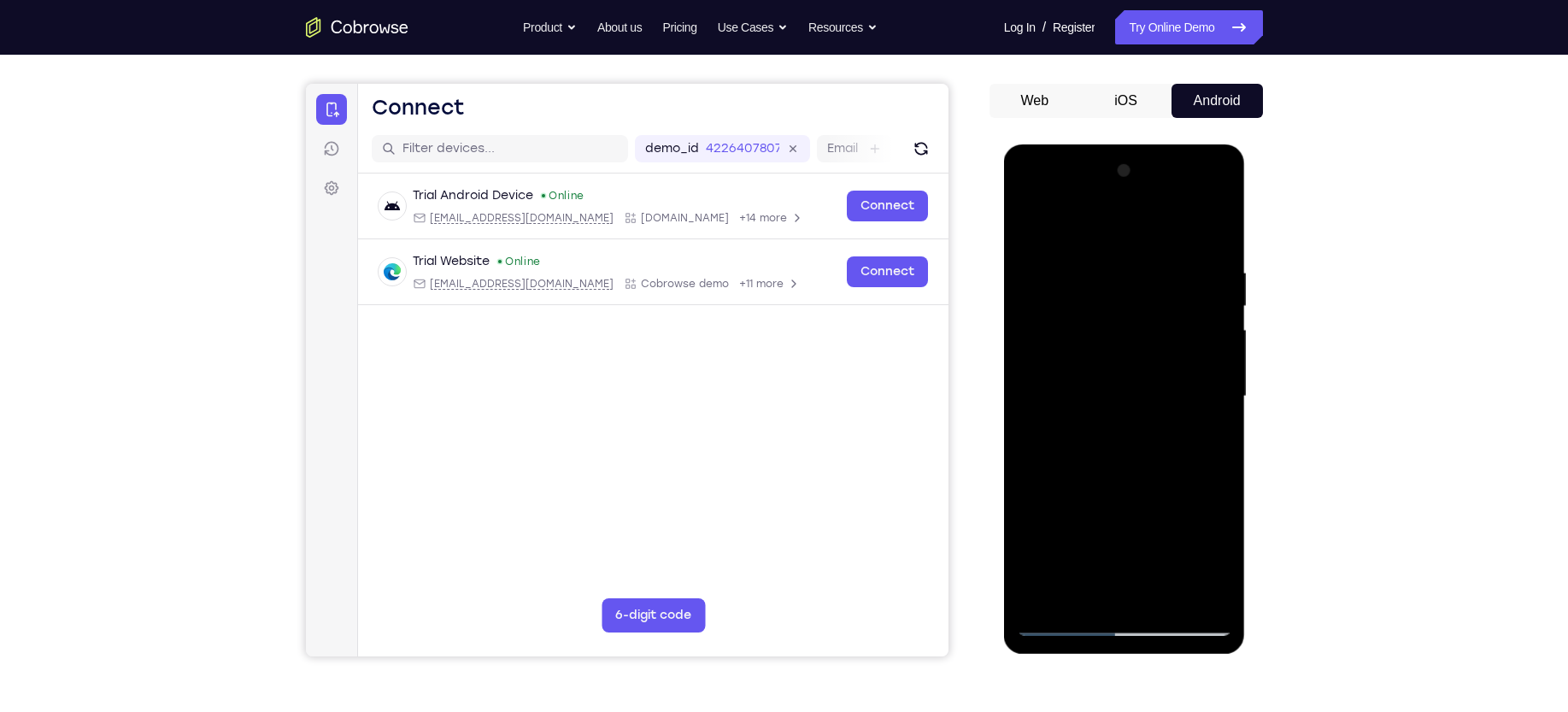
click at [1004, 317] on html "Online web based iOS Simulators and Android Emulators. Run iPhone, iPad, Mobile…" at bounding box center [1126, 401] width 244 height 513
drag, startPoint x: 1205, startPoint y: 347, endPoint x: 1959, endPoint y: 473, distance: 764.5
click at [1004, 329] on html "Online web based iOS Simulators and Android Emulators. Run iPhone, iPad, Mobile…" at bounding box center [1126, 401] width 244 height 513
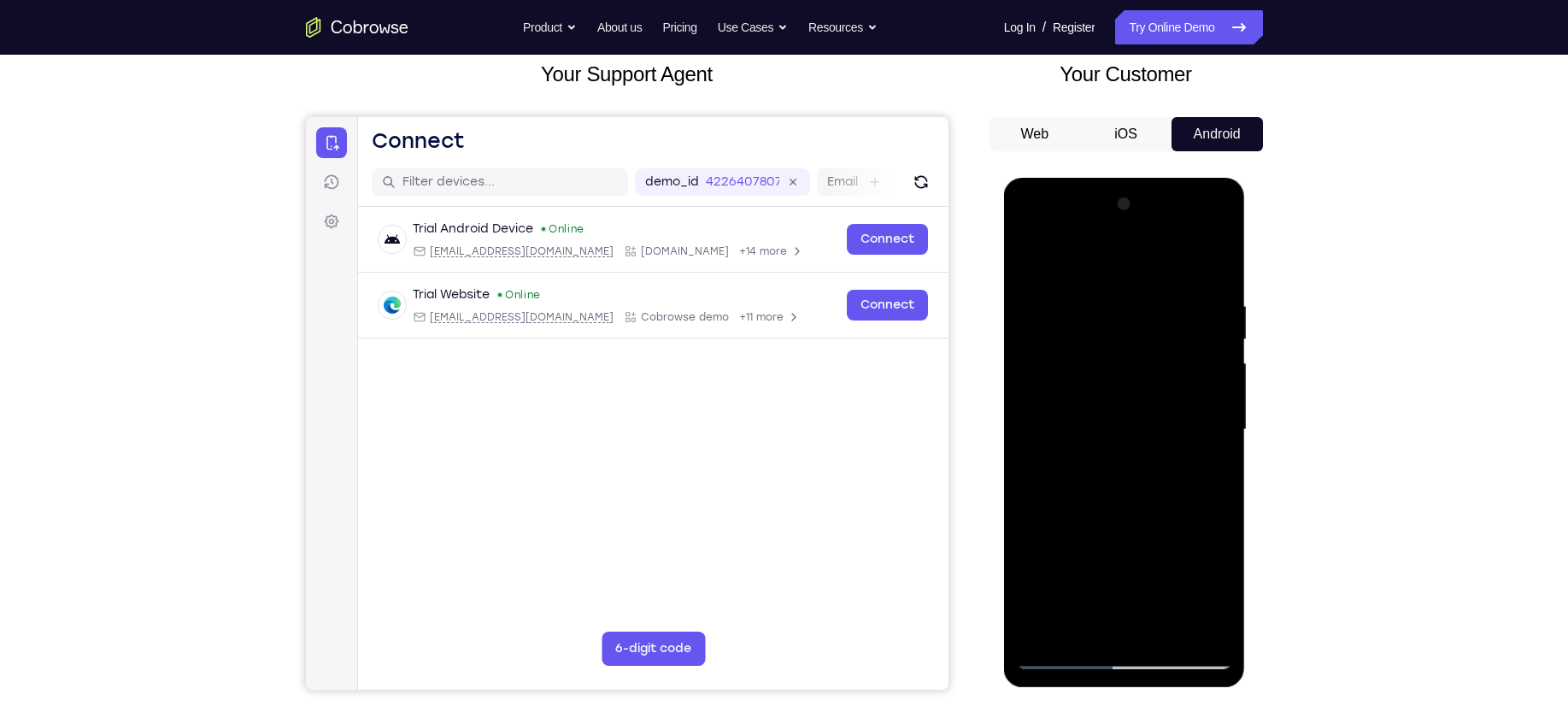
scroll to position [103, 0]
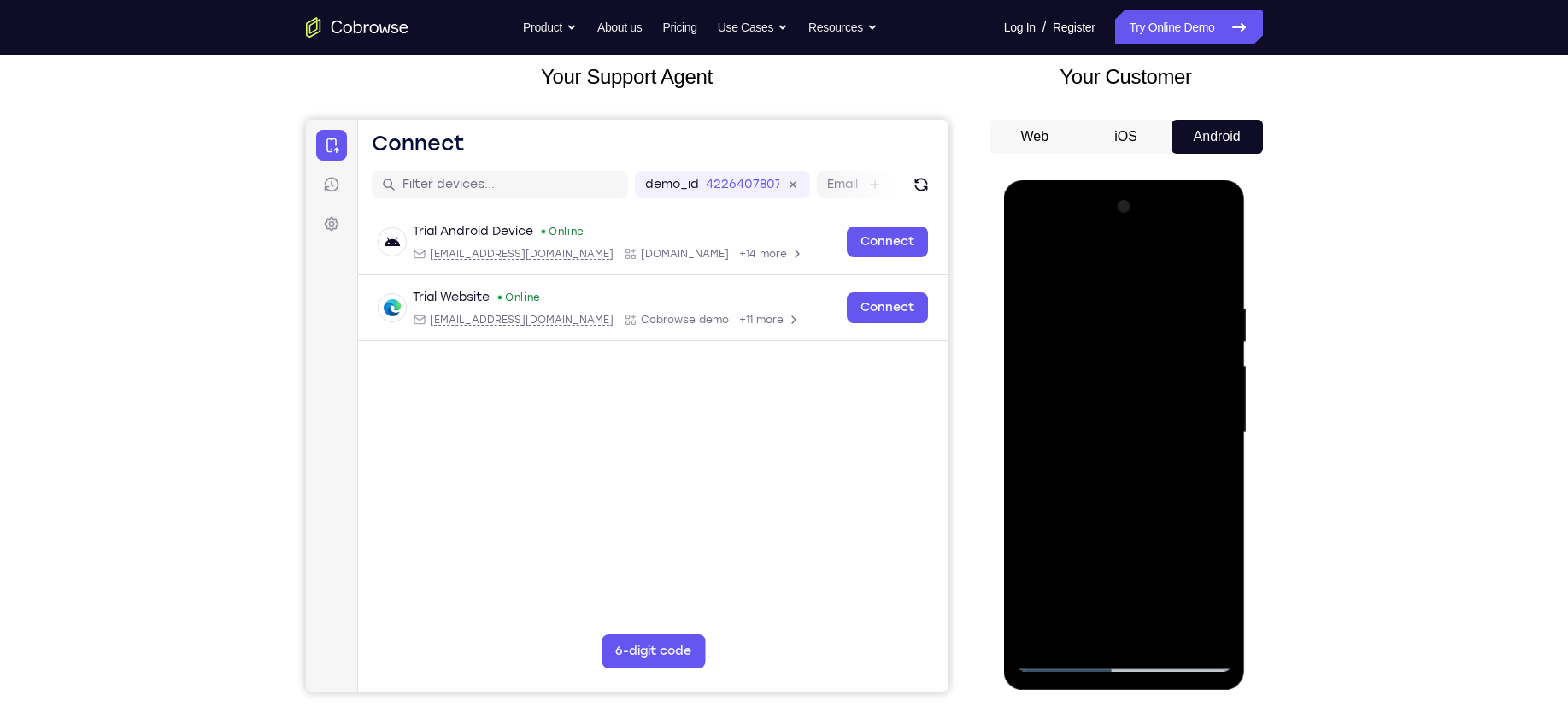
click at [1207, 340] on div at bounding box center [1125, 432] width 215 height 479
click at [1208, 342] on div at bounding box center [1125, 432] width 215 height 479
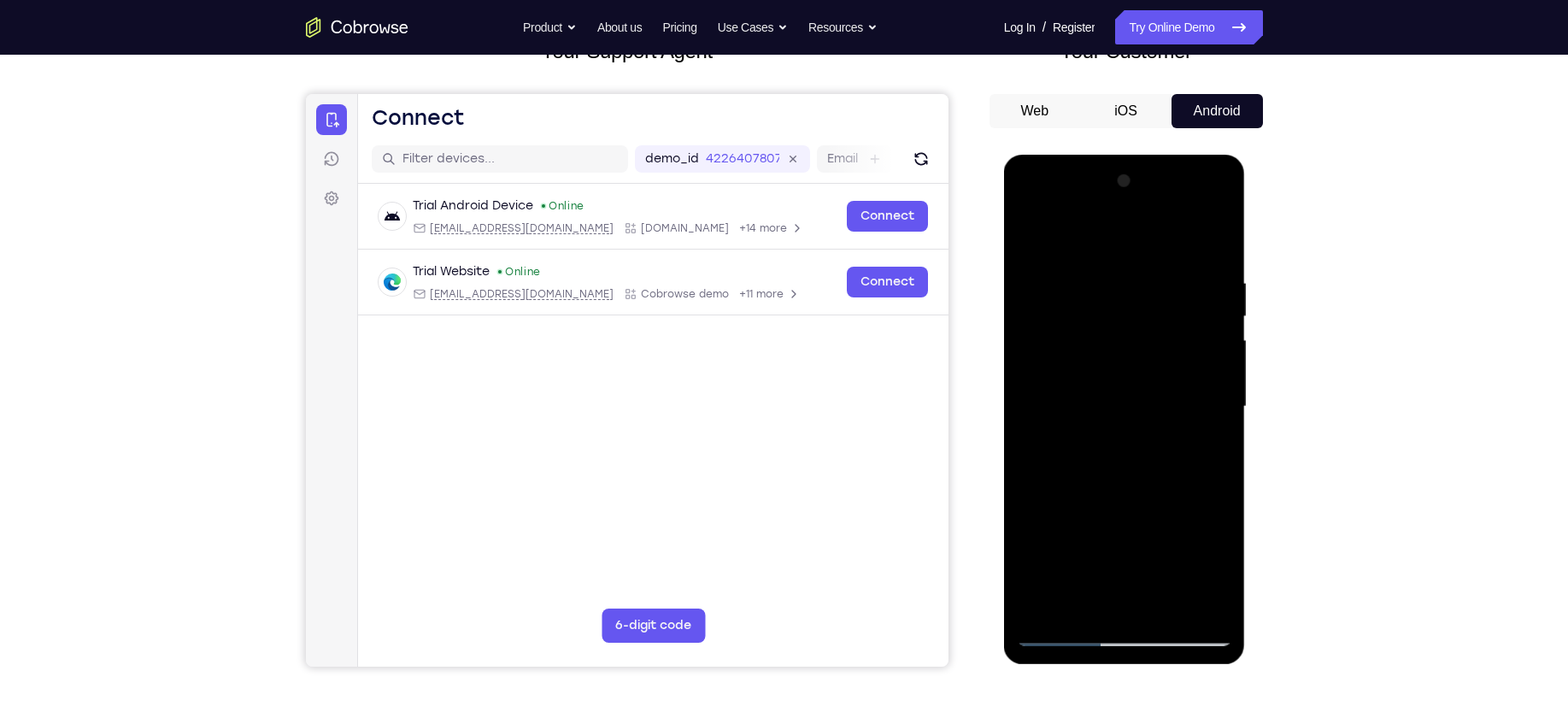
scroll to position [129, 0]
click at [1208, 342] on div at bounding box center [1125, 405] width 215 height 479
click at [1202, 360] on div at bounding box center [1125, 405] width 215 height 479
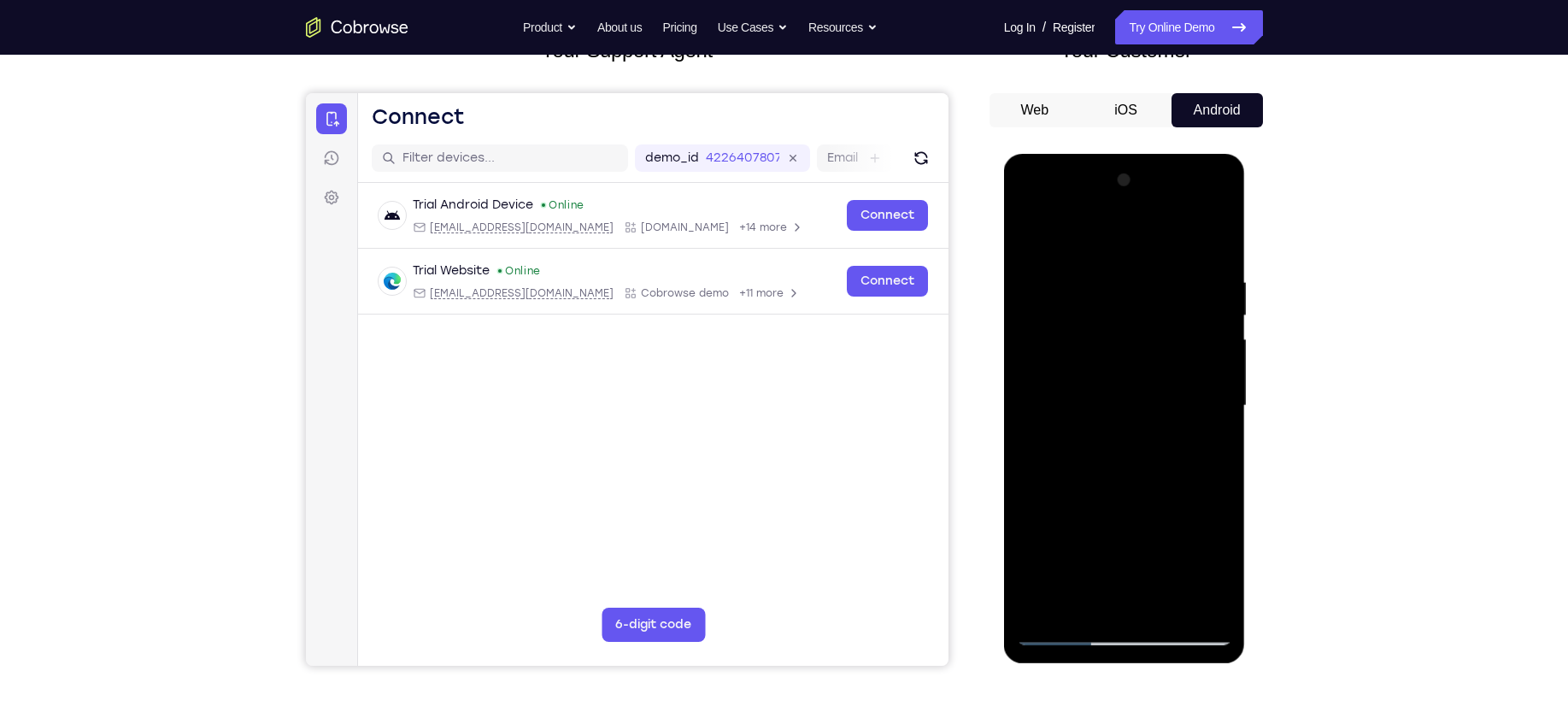
click at [1202, 360] on div at bounding box center [1125, 405] width 215 height 479
click at [1210, 245] on div at bounding box center [1125, 405] width 215 height 479
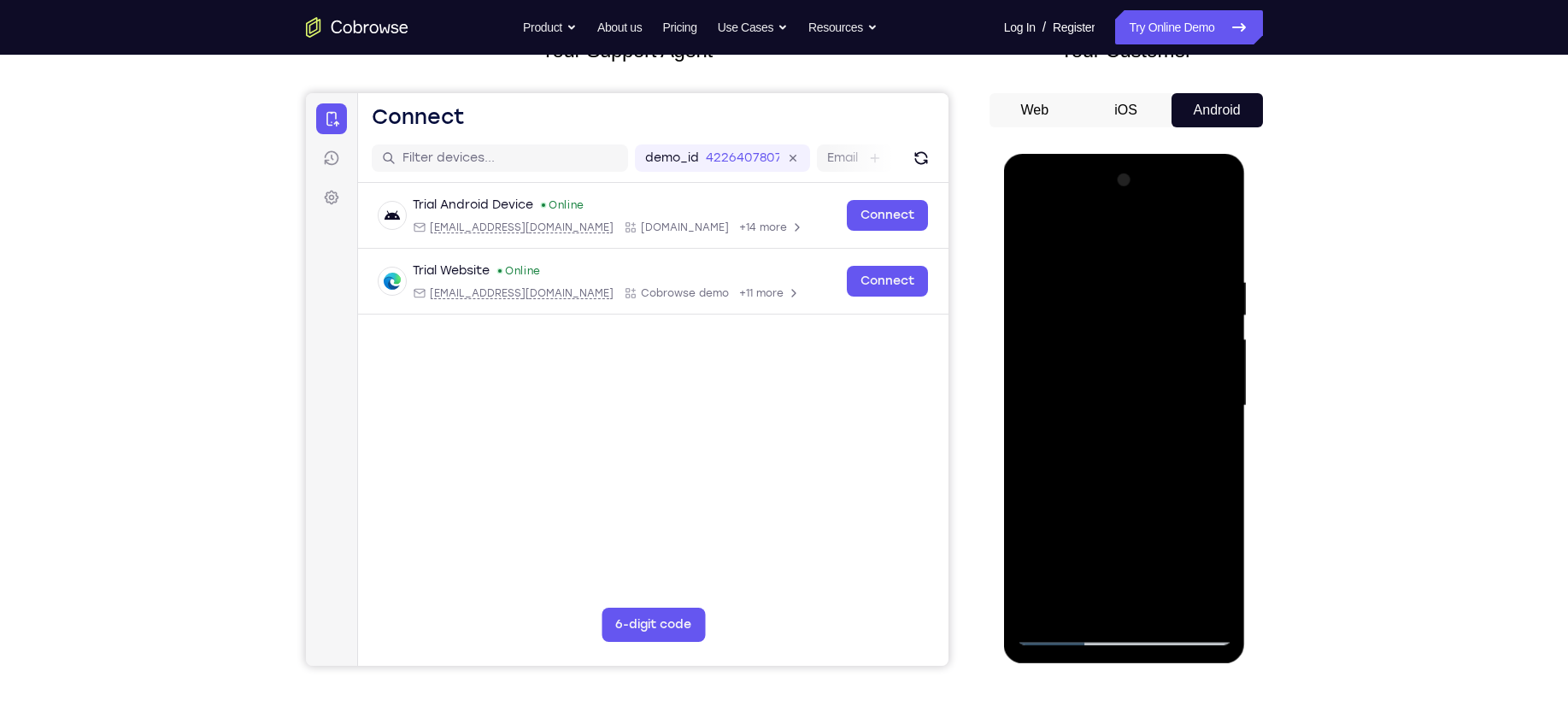
drag, startPoint x: 1144, startPoint y: 511, endPoint x: 1135, endPoint y: 303, distance: 208.2
click at [1135, 303] on div at bounding box center [1125, 405] width 215 height 479
drag, startPoint x: 1135, startPoint y: 485, endPoint x: 1131, endPoint y: 222, distance: 263.0
click at [1131, 222] on div at bounding box center [1125, 405] width 215 height 479
drag, startPoint x: 1124, startPoint y: 551, endPoint x: 1128, endPoint y: 247, distance: 304.0
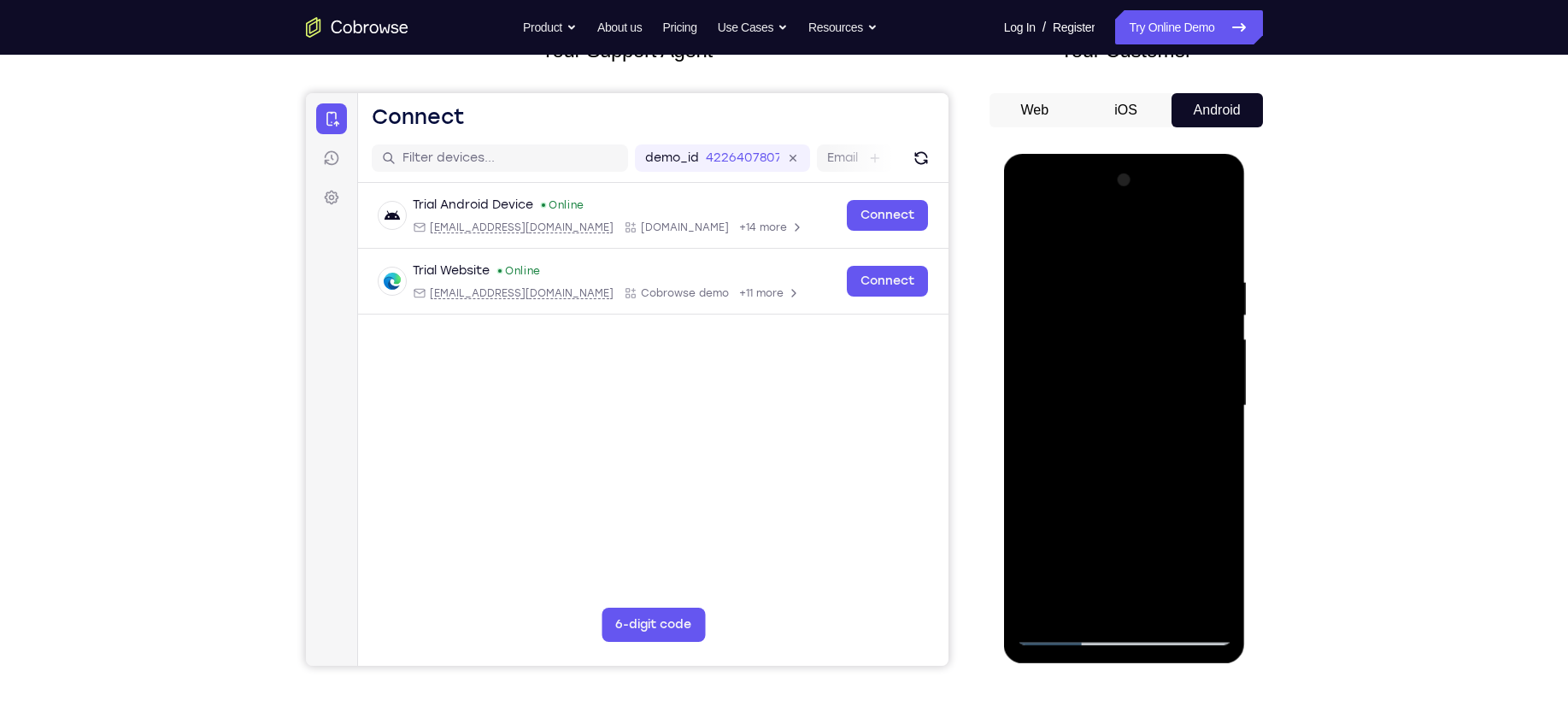
click at [1128, 247] on div at bounding box center [1125, 405] width 215 height 479
drag, startPoint x: 1157, startPoint y: 528, endPoint x: 1174, endPoint y: 181, distance: 347.4
click at [1174, 181] on div at bounding box center [1125, 405] width 215 height 479
click at [1173, 605] on div at bounding box center [1125, 405] width 215 height 479
click at [1123, 494] on div at bounding box center [1125, 405] width 215 height 479
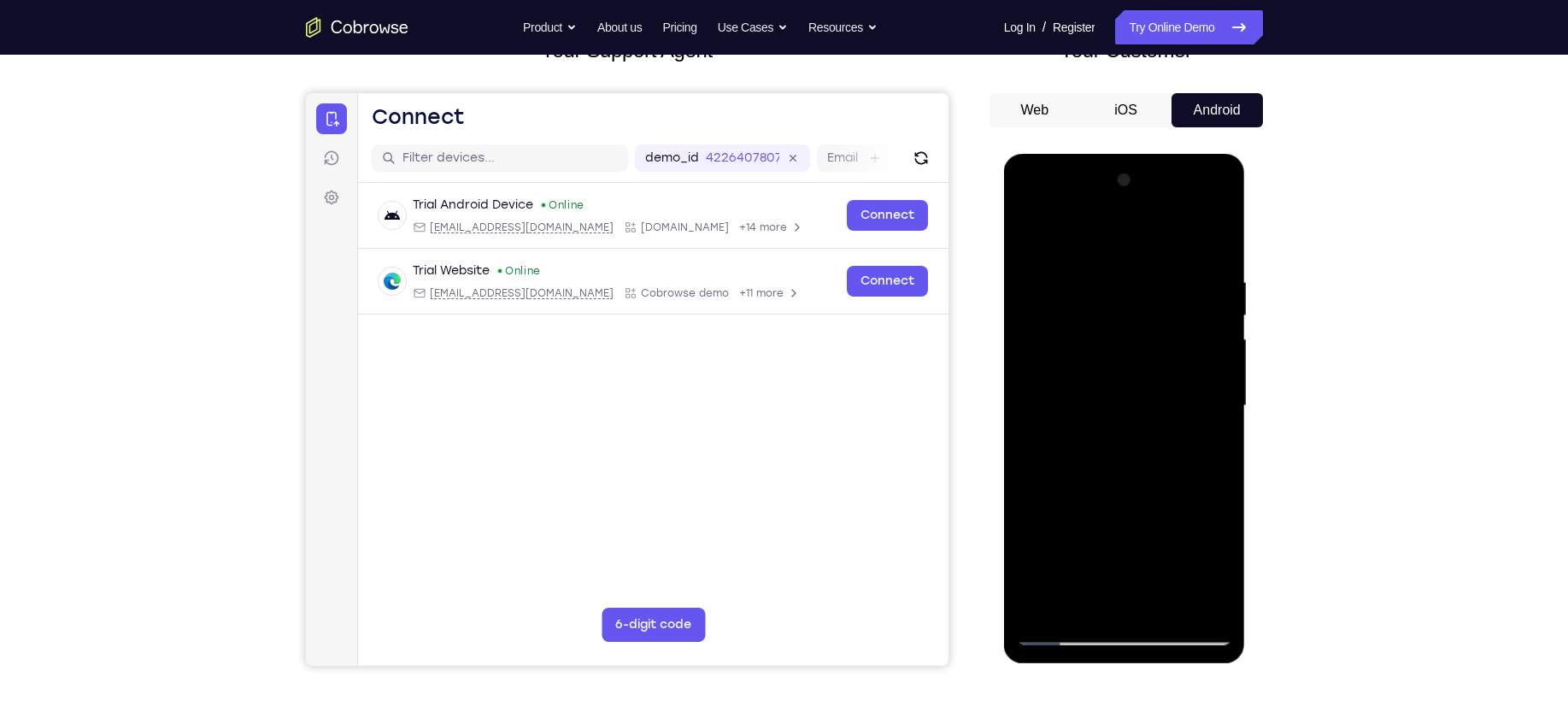
click at [1102, 375] on div at bounding box center [1125, 405] width 215 height 479
click at [1097, 596] on div at bounding box center [1125, 405] width 215 height 479
click at [1117, 333] on div at bounding box center [1125, 405] width 215 height 479
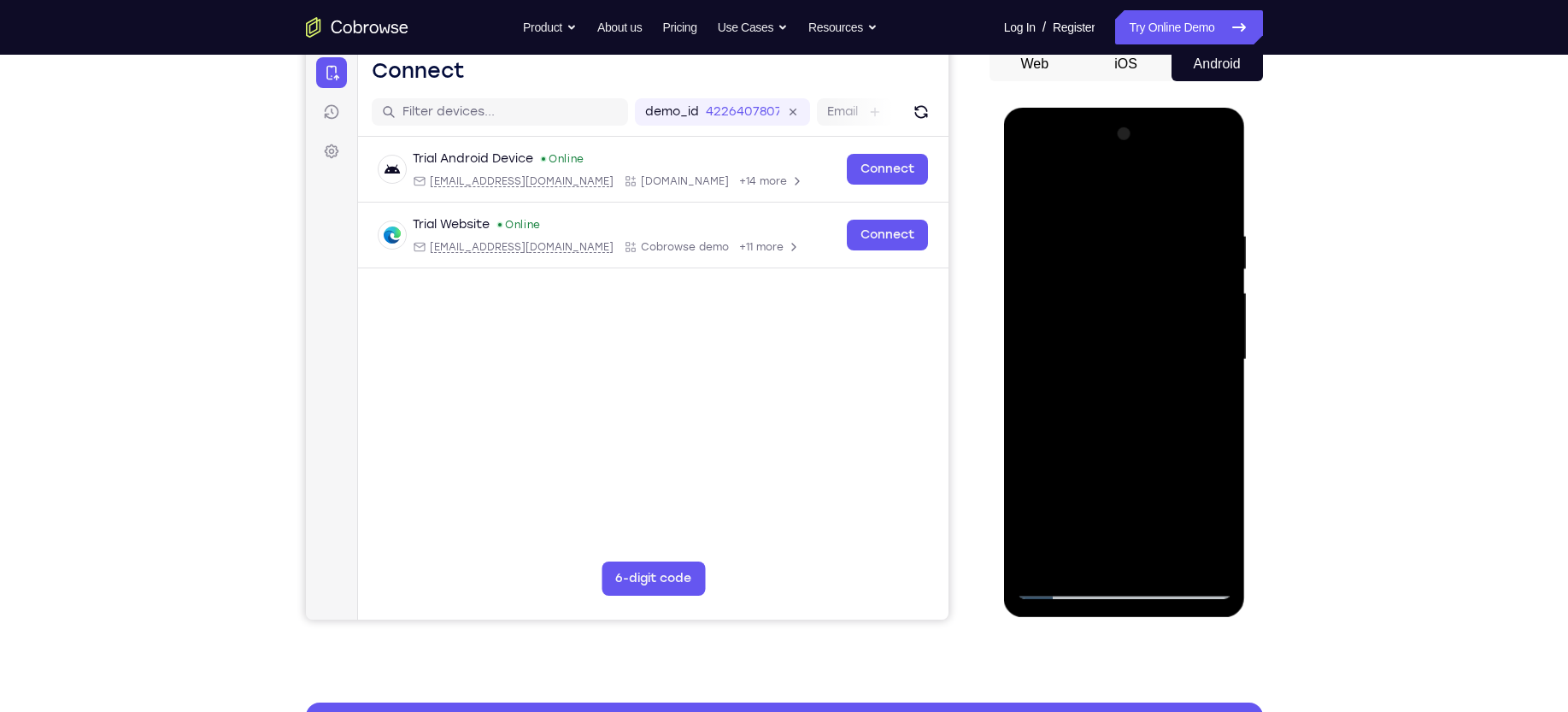
scroll to position [176, 0]
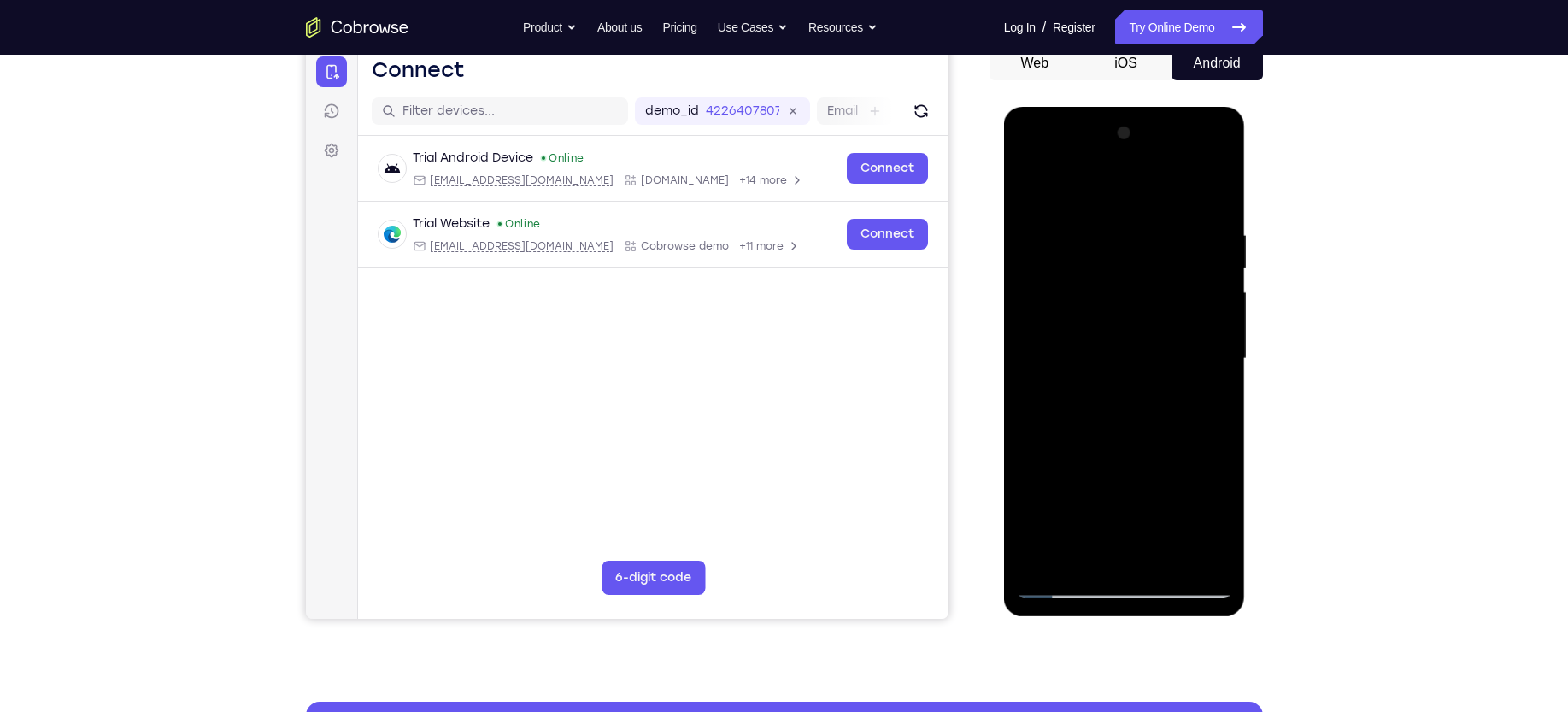
click at [1059, 589] on div at bounding box center [1125, 359] width 215 height 479
click at [1060, 522] on div at bounding box center [1125, 359] width 215 height 479
click at [1083, 521] on div at bounding box center [1125, 359] width 215 height 479
click at [1084, 517] on div at bounding box center [1125, 359] width 215 height 479
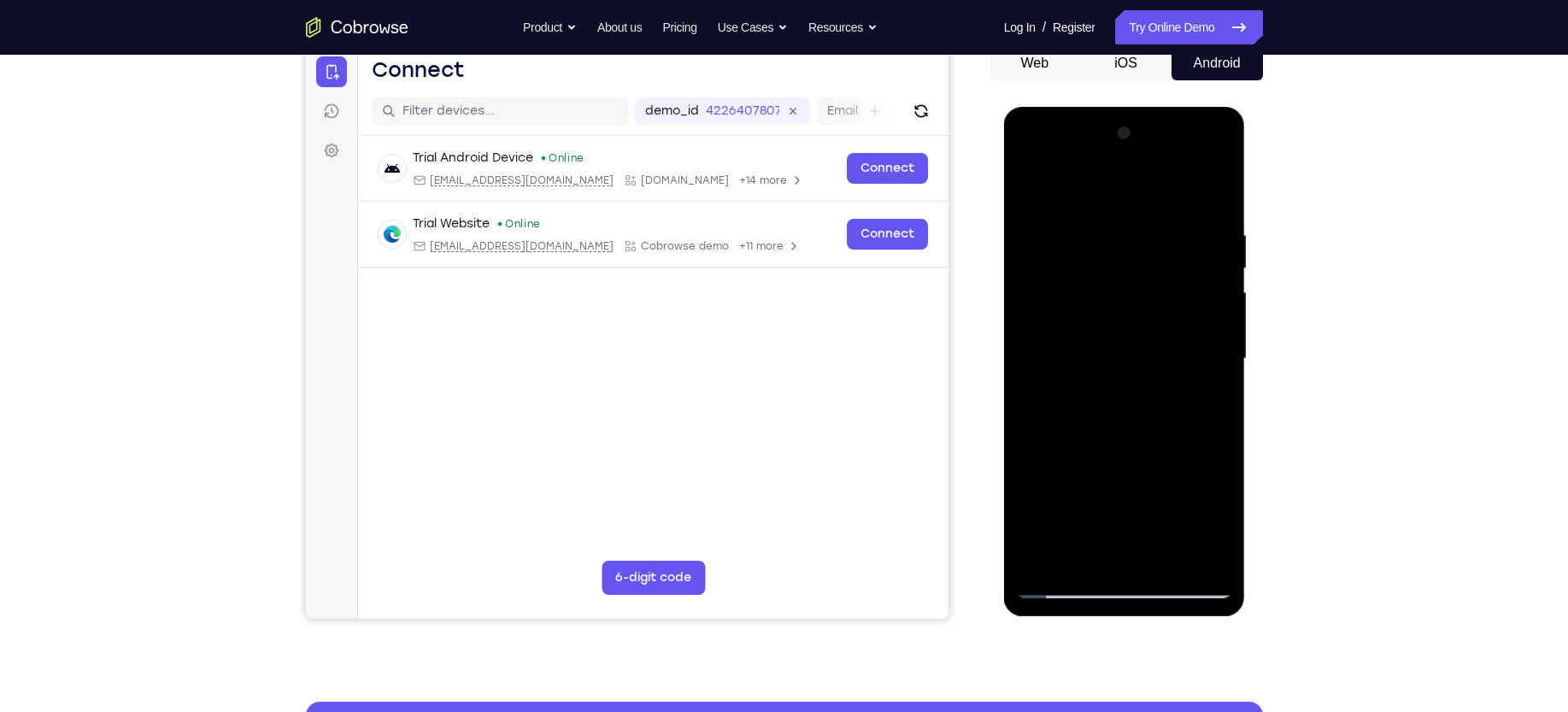
click at [1081, 520] on div at bounding box center [1125, 359] width 215 height 479
click at [1106, 492] on div at bounding box center [1125, 359] width 215 height 479
click at [1080, 553] on div at bounding box center [1125, 359] width 215 height 479
click at [1046, 557] on div at bounding box center [1125, 359] width 215 height 479
click at [1160, 566] on div at bounding box center [1125, 359] width 215 height 479
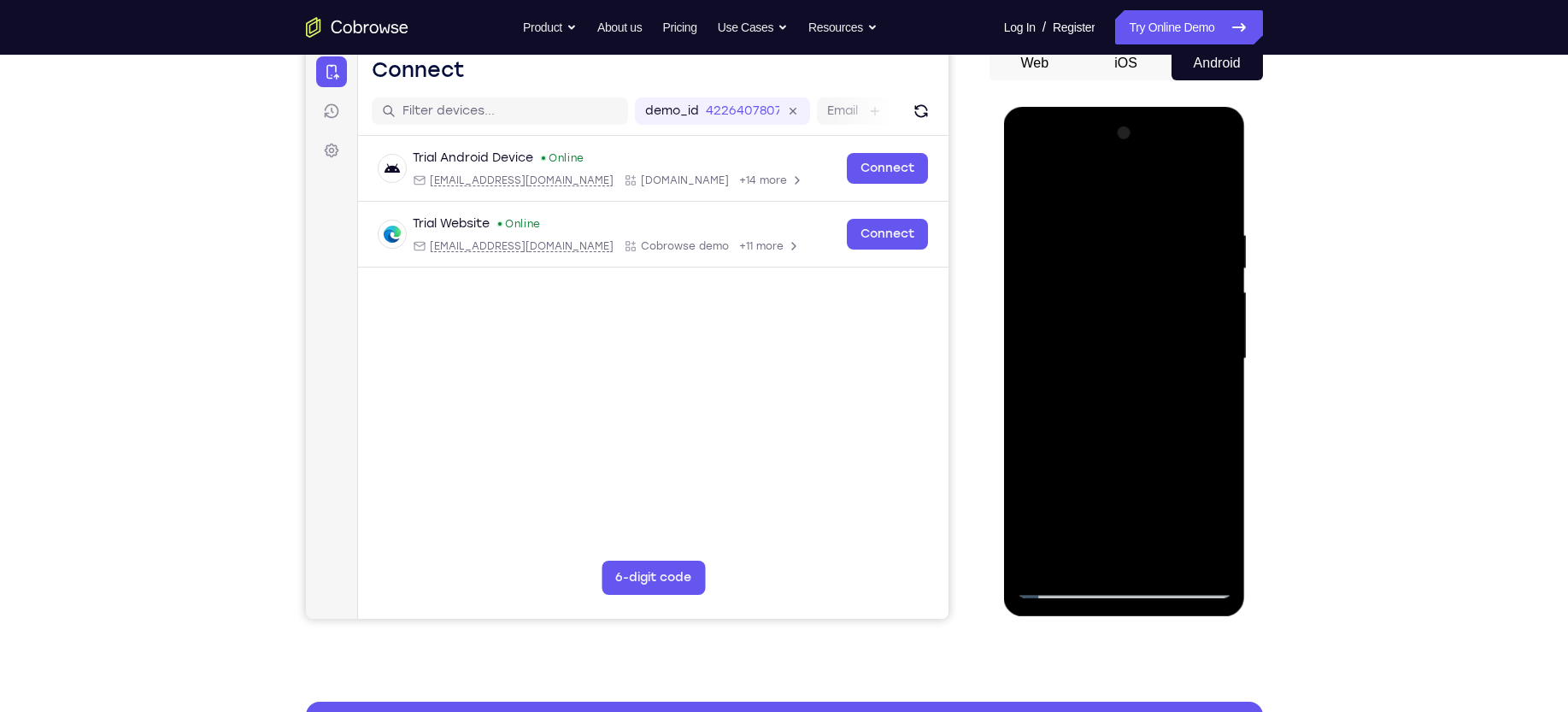
click at [1136, 338] on div at bounding box center [1125, 359] width 215 height 479
click at [1097, 546] on div at bounding box center [1125, 359] width 215 height 479
click at [1061, 583] on div at bounding box center [1125, 359] width 215 height 479
click at [1063, 473] on div at bounding box center [1125, 359] width 215 height 479
click at [1082, 470] on div at bounding box center [1125, 359] width 215 height 479
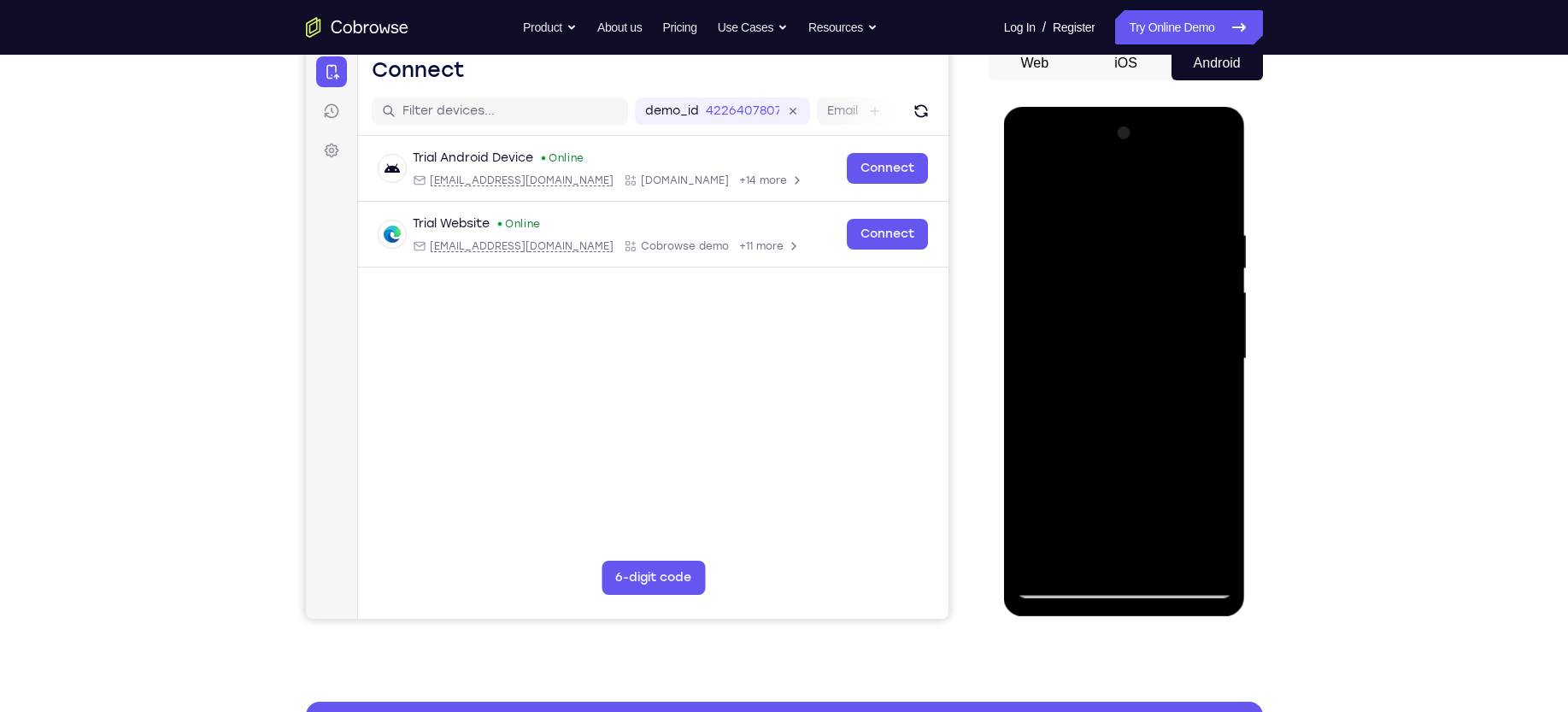
click at [1102, 448] on div at bounding box center [1125, 359] width 215 height 479
click at [1058, 583] on div at bounding box center [1125, 359] width 215 height 479
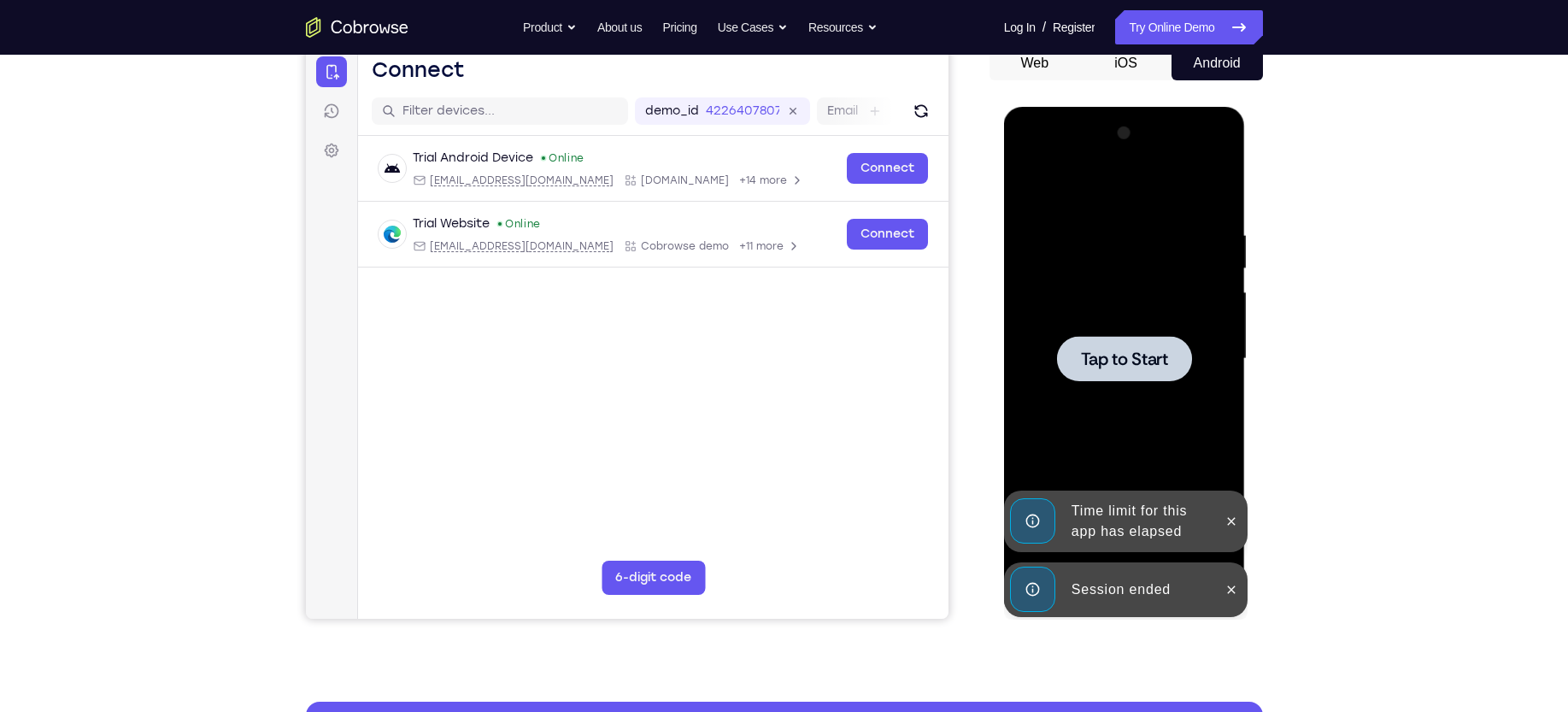
click at [1058, 583] on div "Session ended" at bounding box center [1112, 589] width 211 height 54
